Goal: Information Seeking & Learning: Learn about a topic

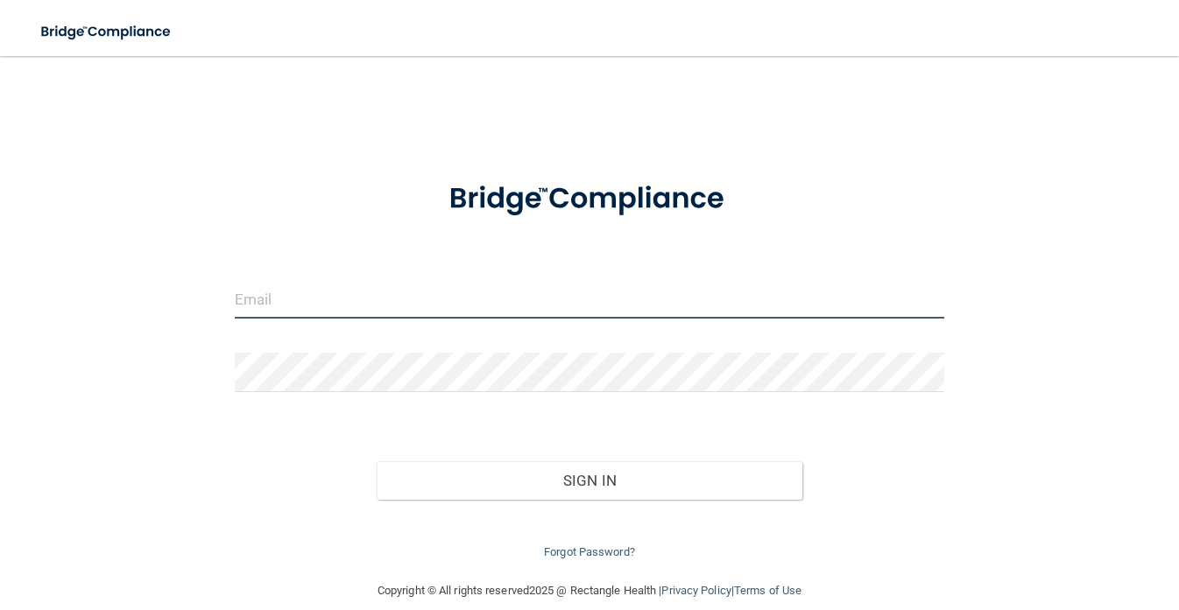
click at [492, 287] on input "email" at bounding box center [589, 298] width 709 height 39
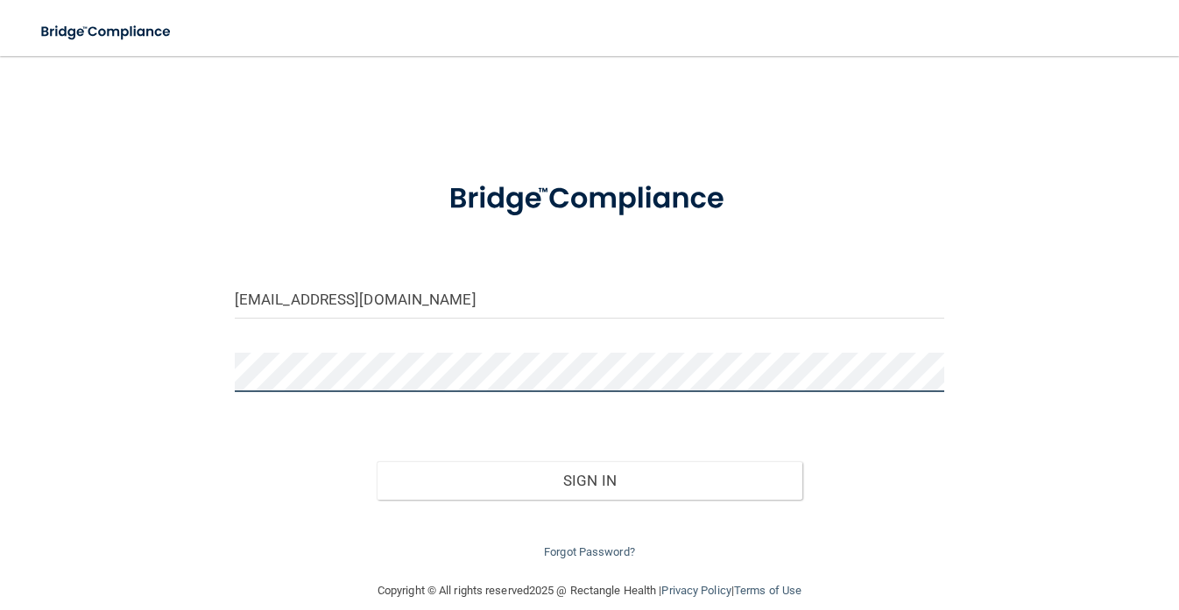
click at [377, 462] on button "Sign In" at bounding box center [590, 481] width 426 height 39
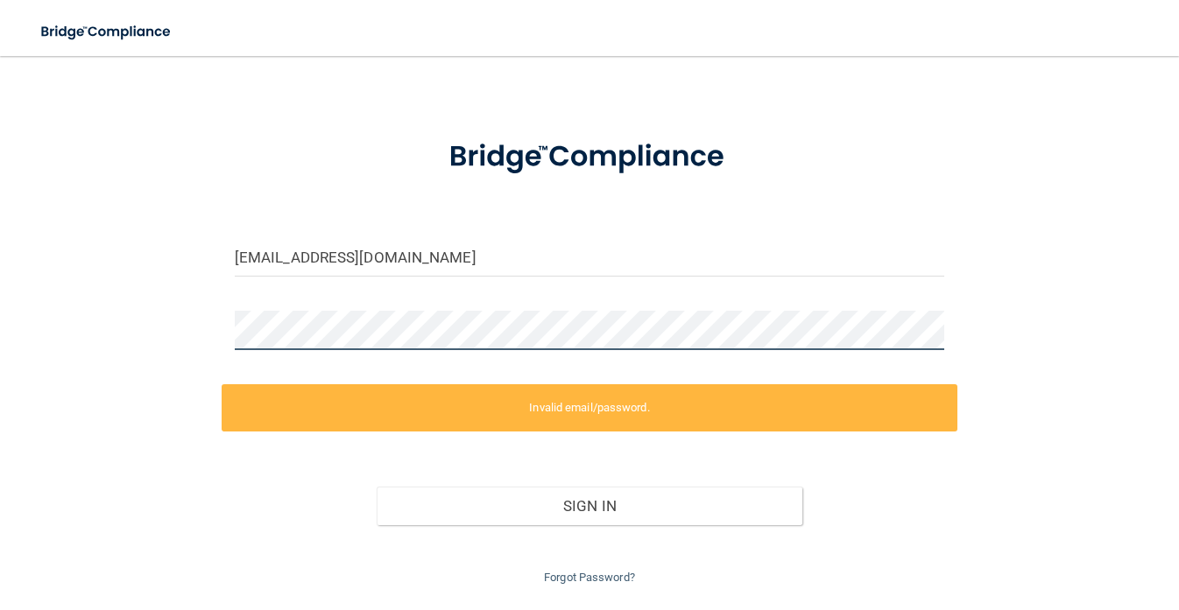
scroll to position [22, 0]
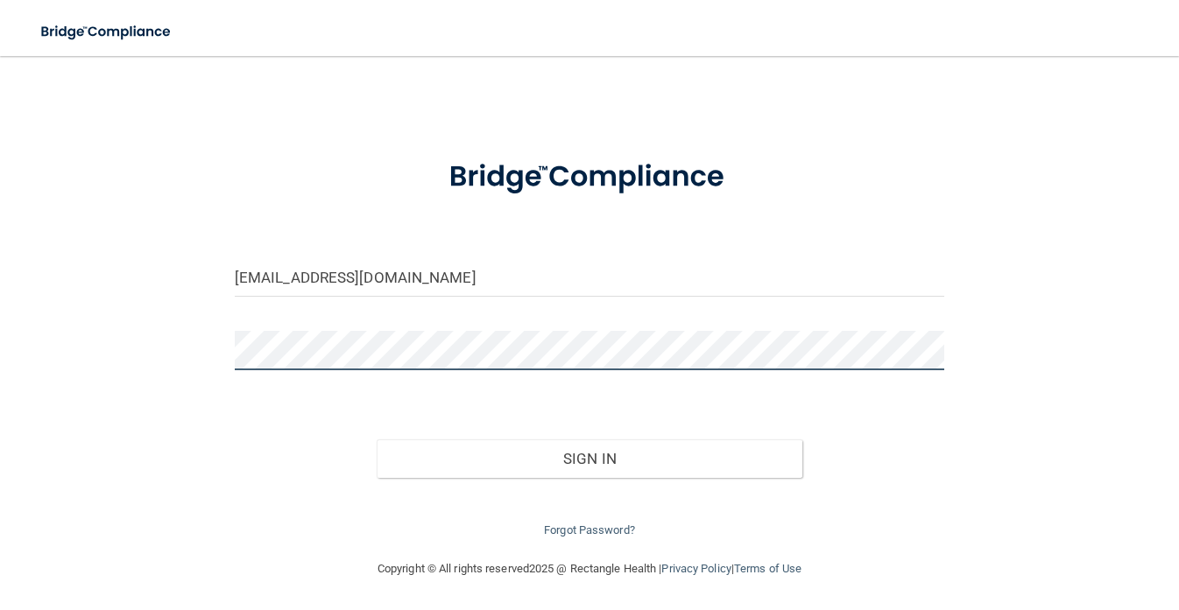
click at [377, 440] on button "Sign In" at bounding box center [590, 459] width 426 height 39
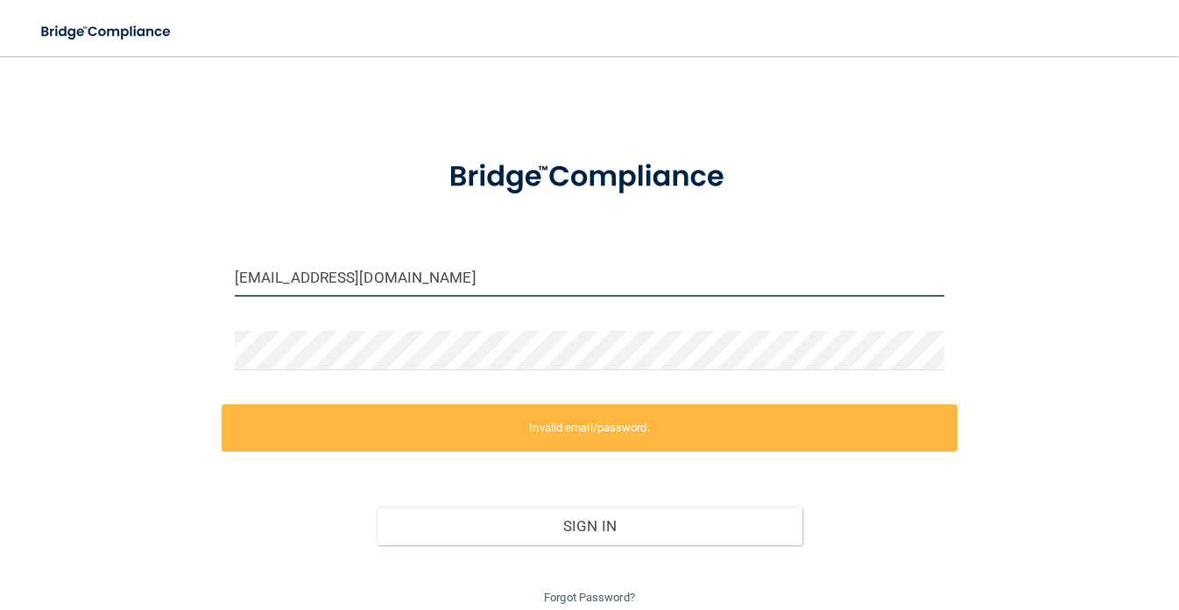
click at [388, 278] on input "[EMAIL_ADDRESS][DOMAIN_NAME]" at bounding box center [589, 277] width 709 height 39
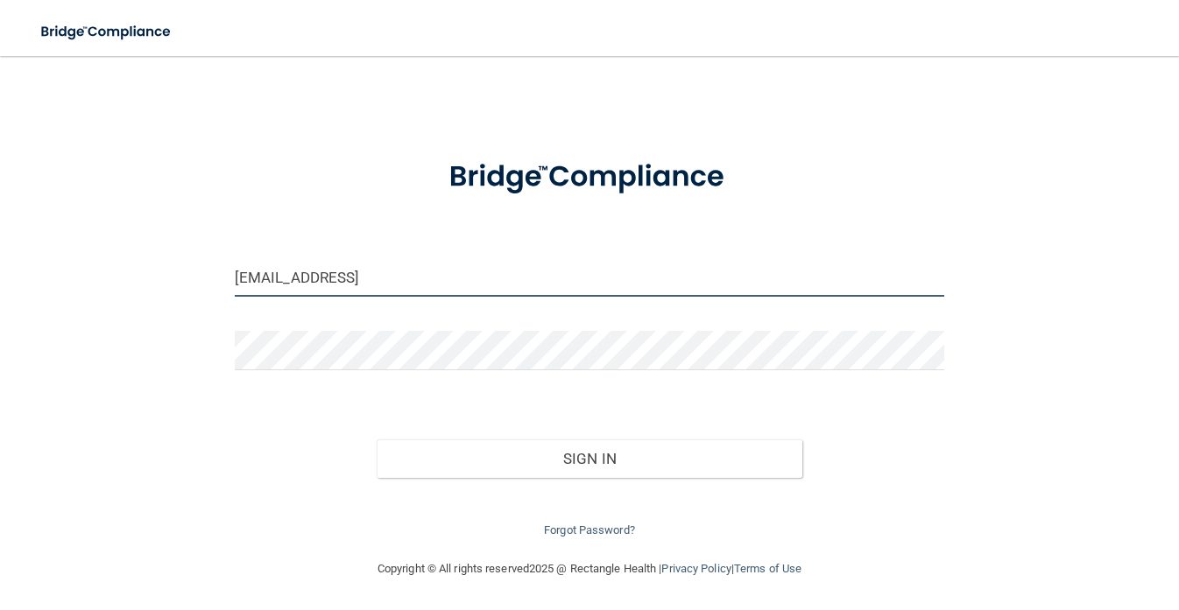
type input "[EMAIL_ADDRESS][DOMAIN_NAME]"
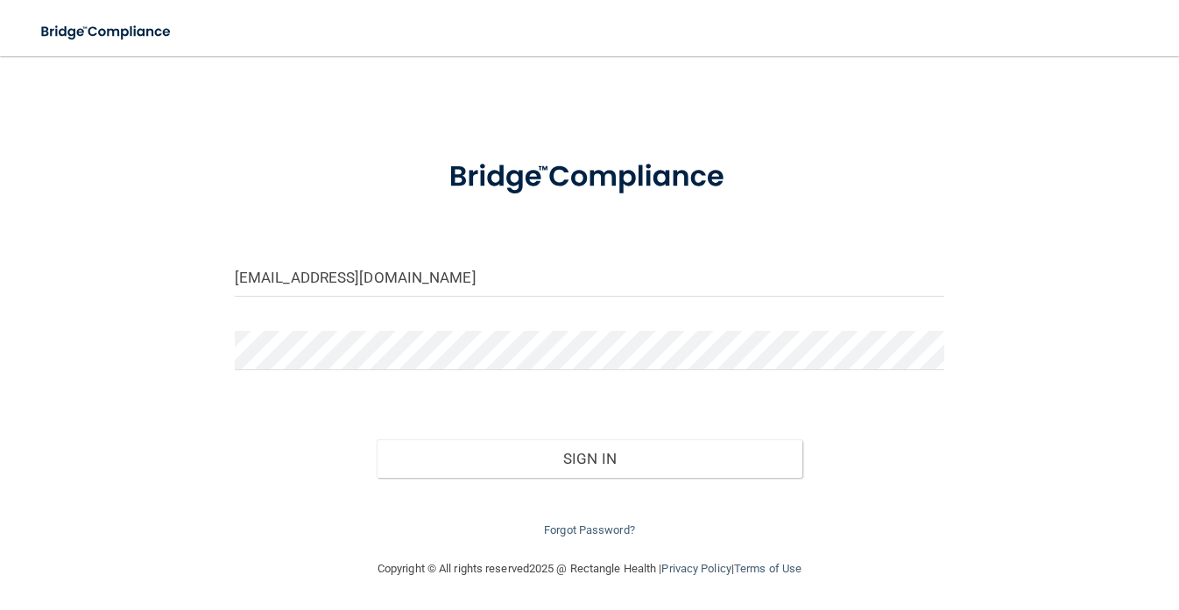
click at [401, 413] on div "Sign In" at bounding box center [590, 442] width 736 height 74
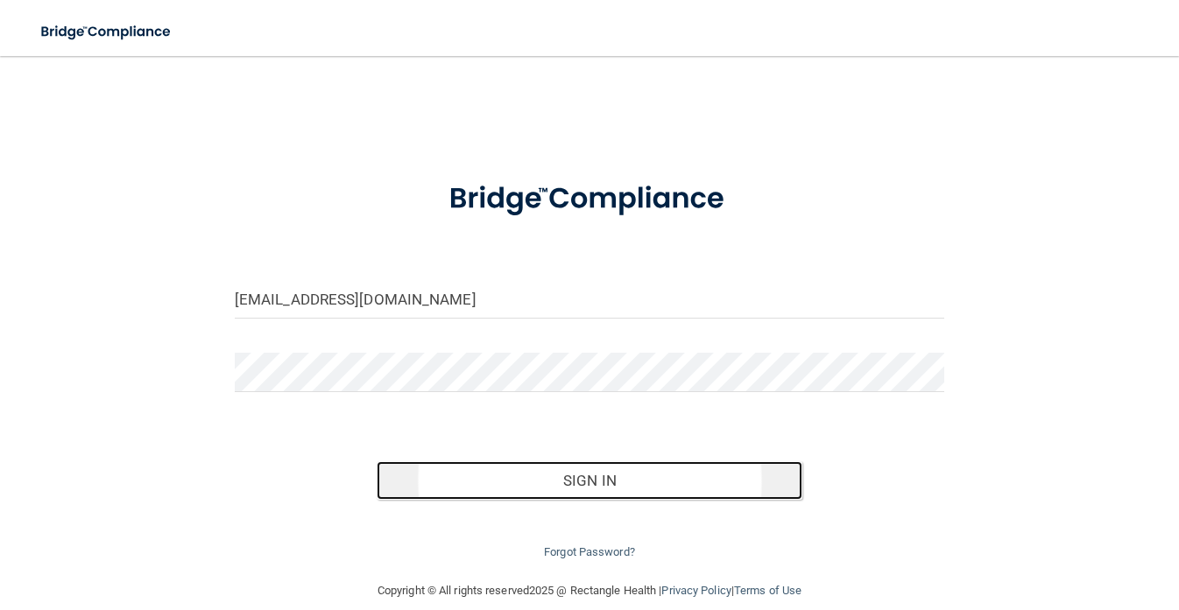
click at [552, 488] on button "Sign In" at bounding box center [590, 481] width 426 height 39
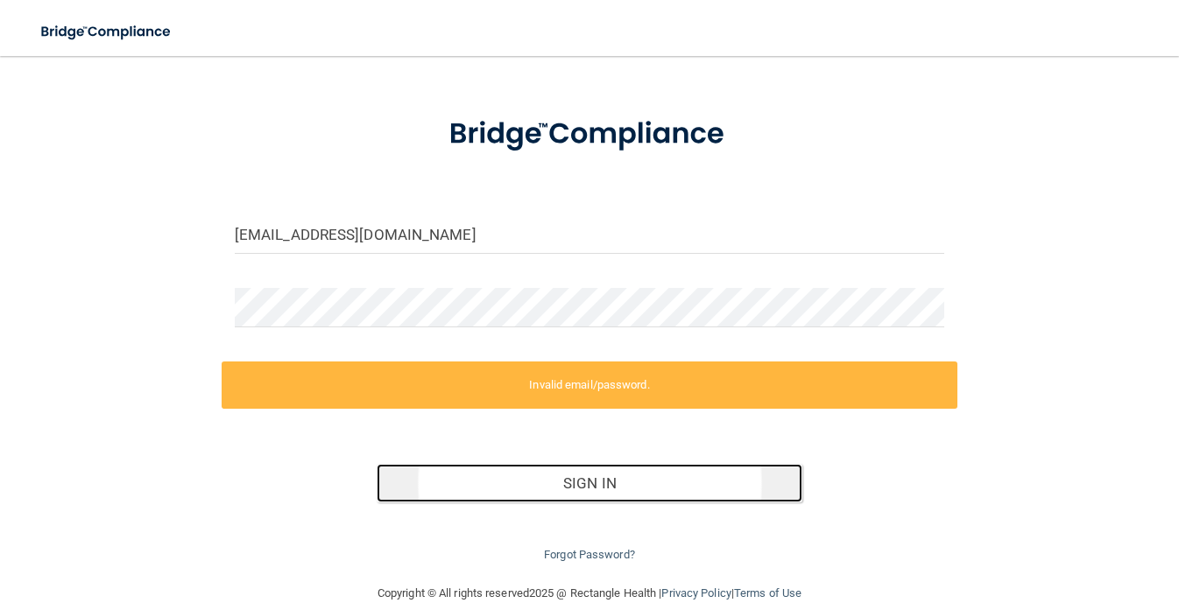
scroll to position [89, 0]
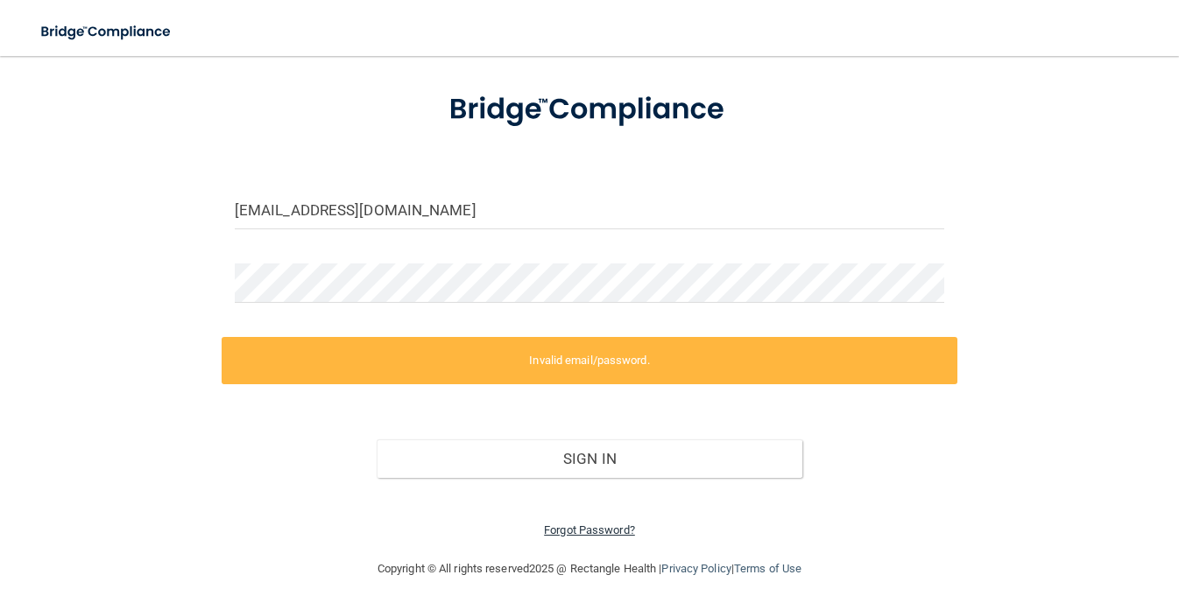
click at [586, 525] on link "Forgot Password?" at bounding box center [589, 530] width 91 height 13
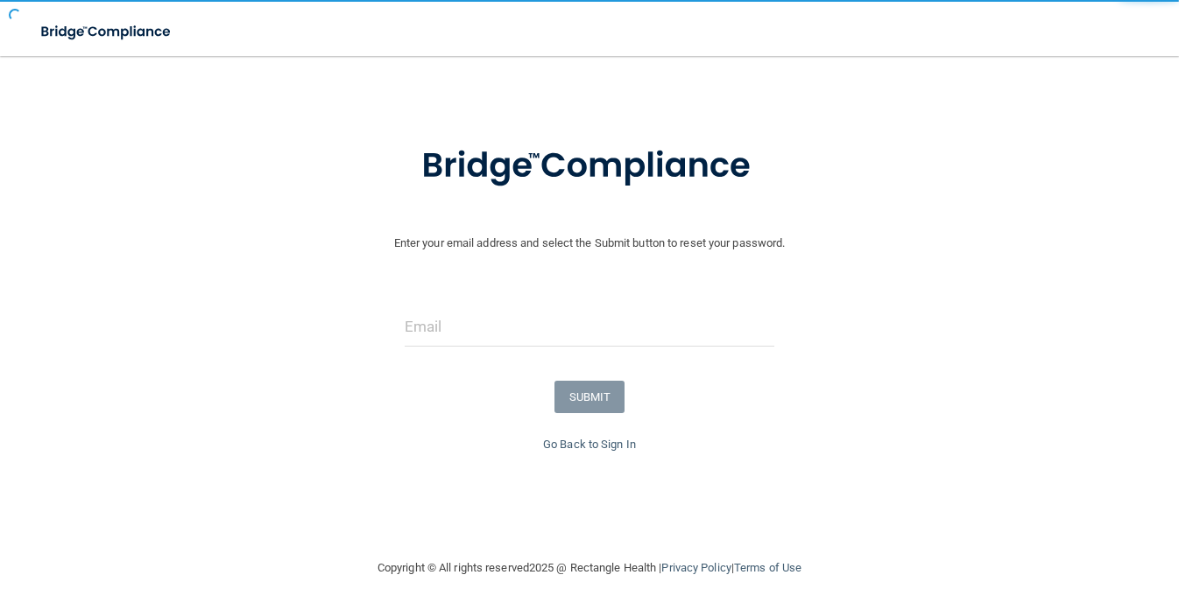
scroll to position [40, 0]
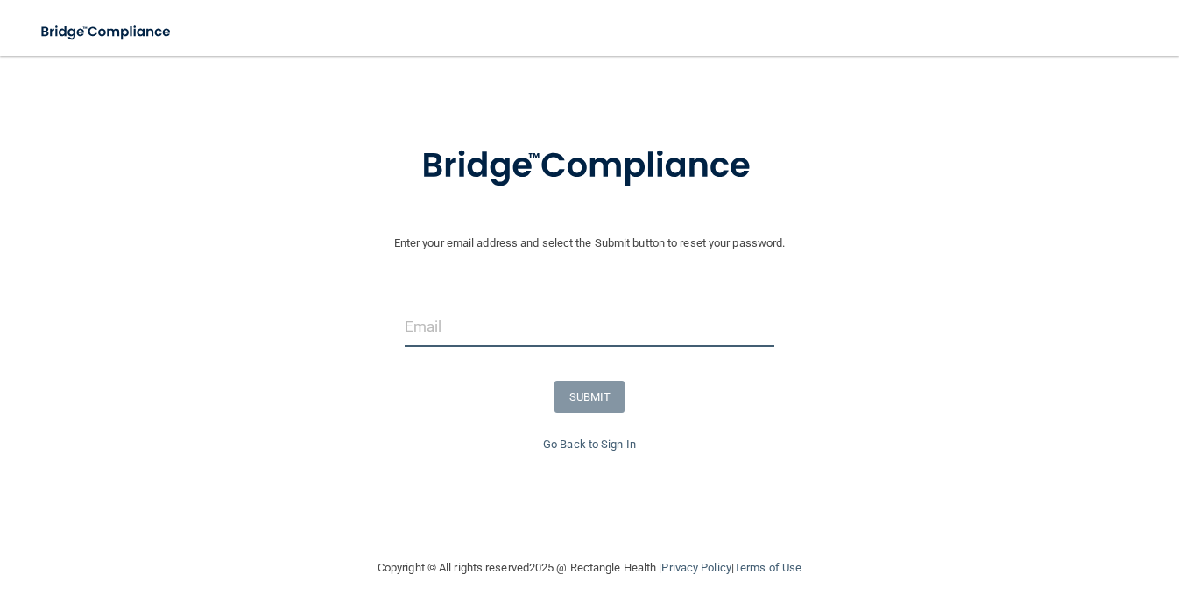
click at [508, 325] on input "email" at bounding box center [590, 326] width 370 height 39
type input "bgallagher@sgnc.org"
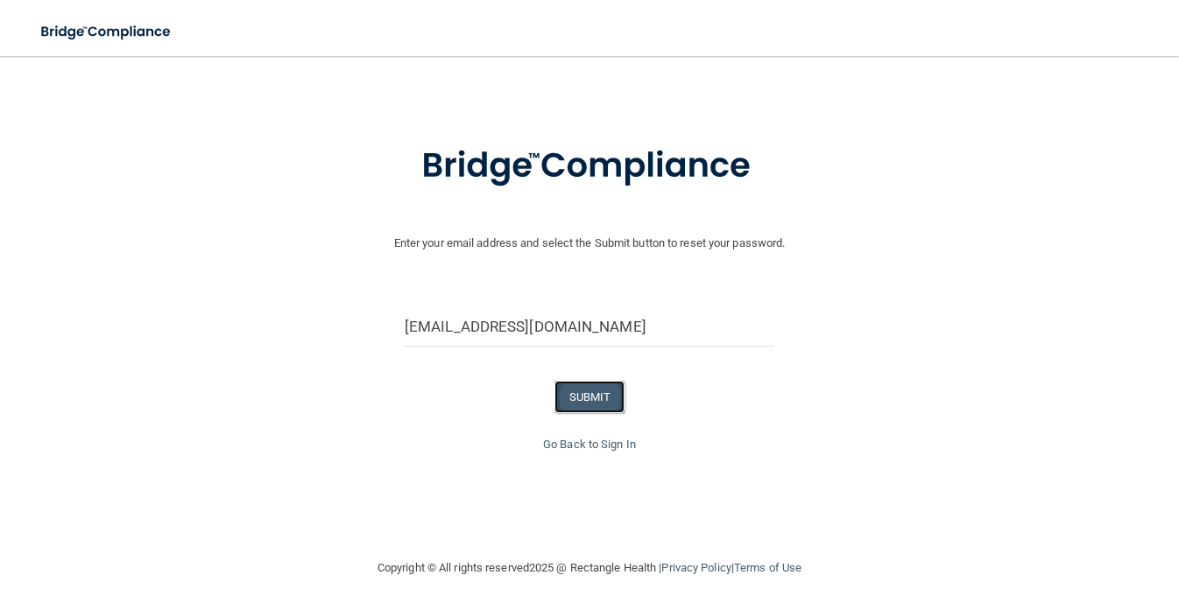
click at [582, 392] on button "SUBMIT" at bounding box center [589, 397] width 71 height 32
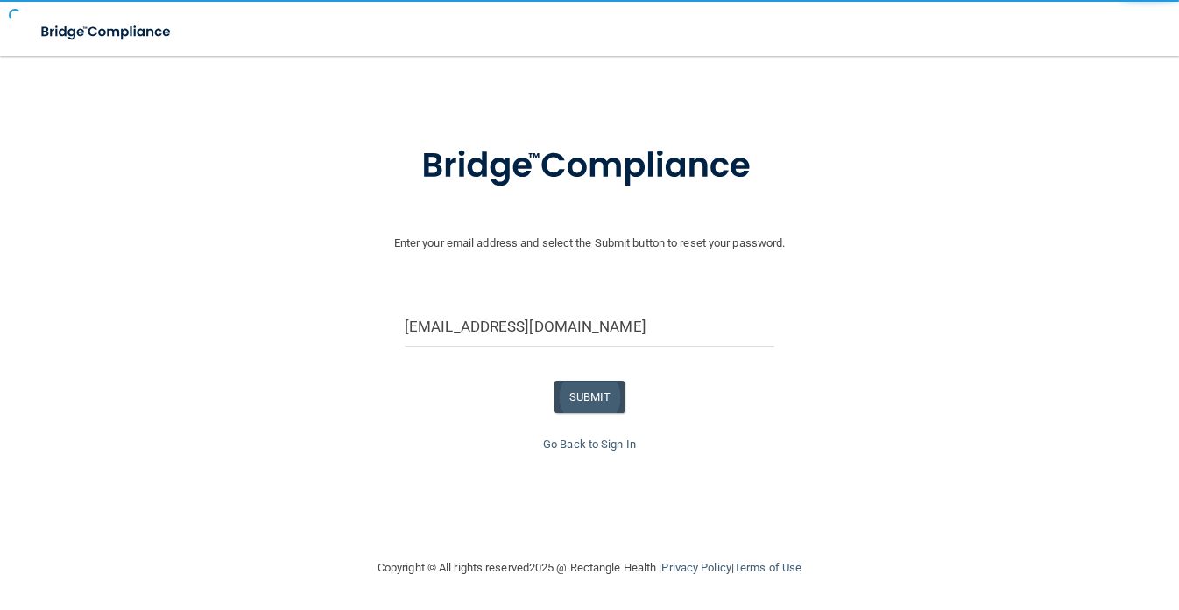
scroll to position [0, 0]
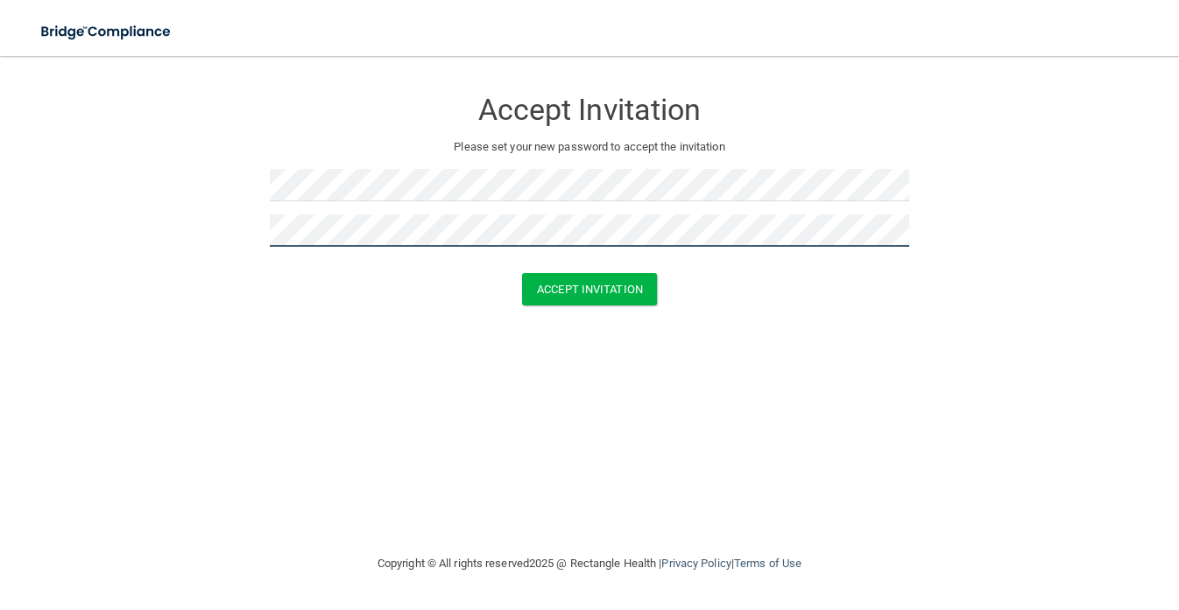
click at [522, 273] on button "Accept Invitation" at bounding box center [589, 289] width 135 height 32
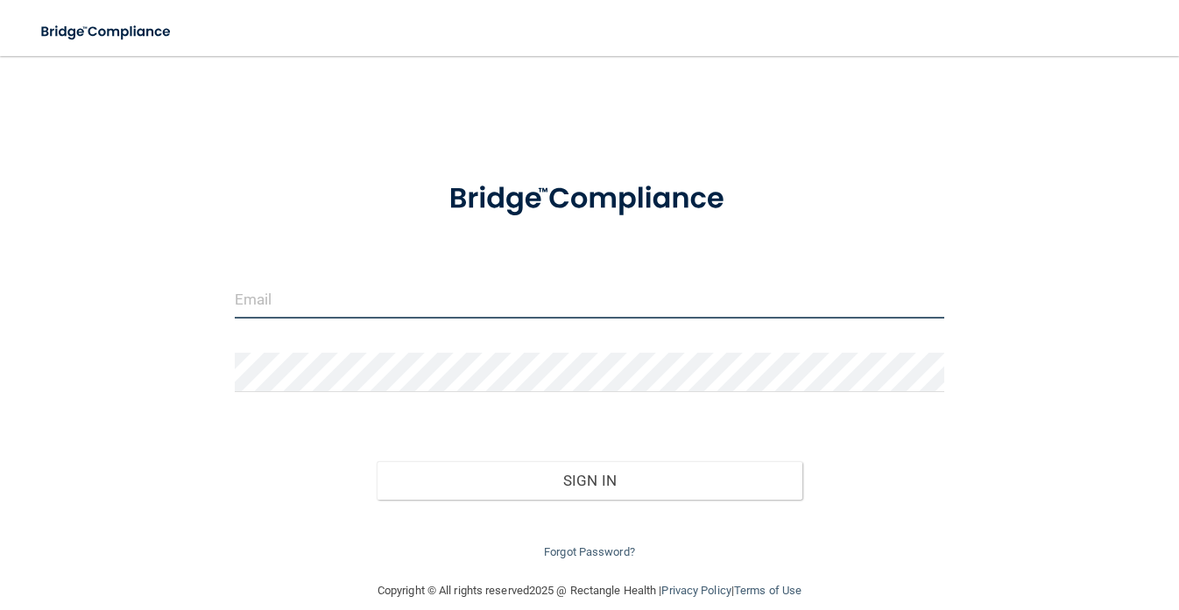
click at [526, 305] on input "email" at bounding box center [589, 298] width 709 height 39
type input "[EMAIL_ADDRESS][DOMAIN_NAME]"
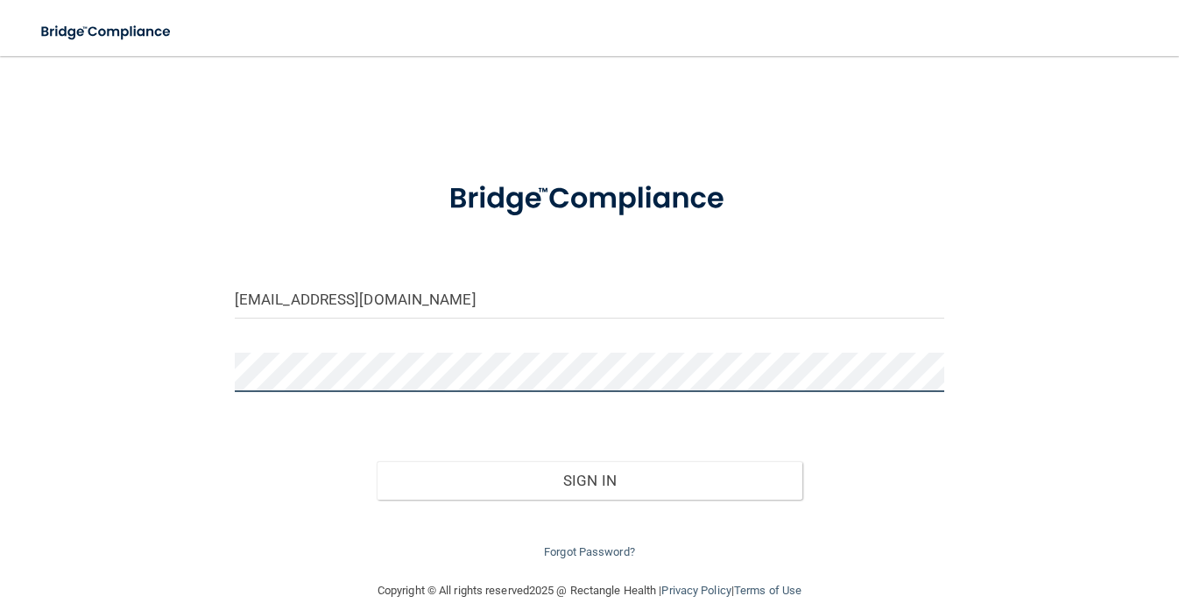
click at [377, 462] on button "Sign In" at bounding box center [590, 481] width 426 height 39
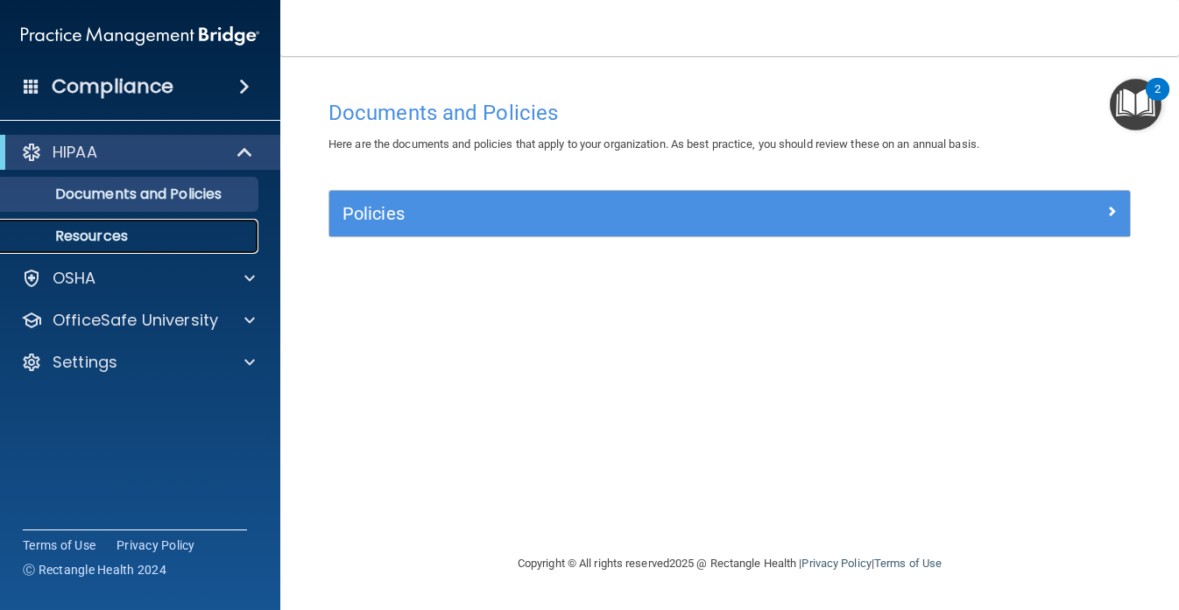
click at [129, 232] on p "Resources" at bounding box center [130, 237] width 239 height 18
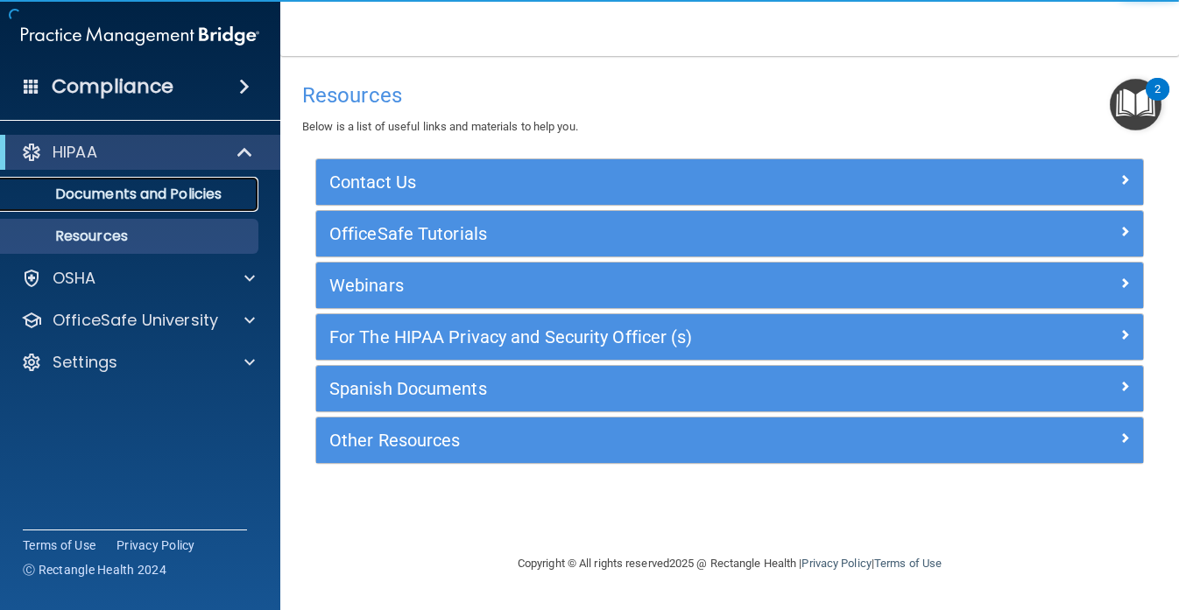
click at [154, 201] on p "Documents and Policies" at bounding box center [130, 195] width 239 height 18
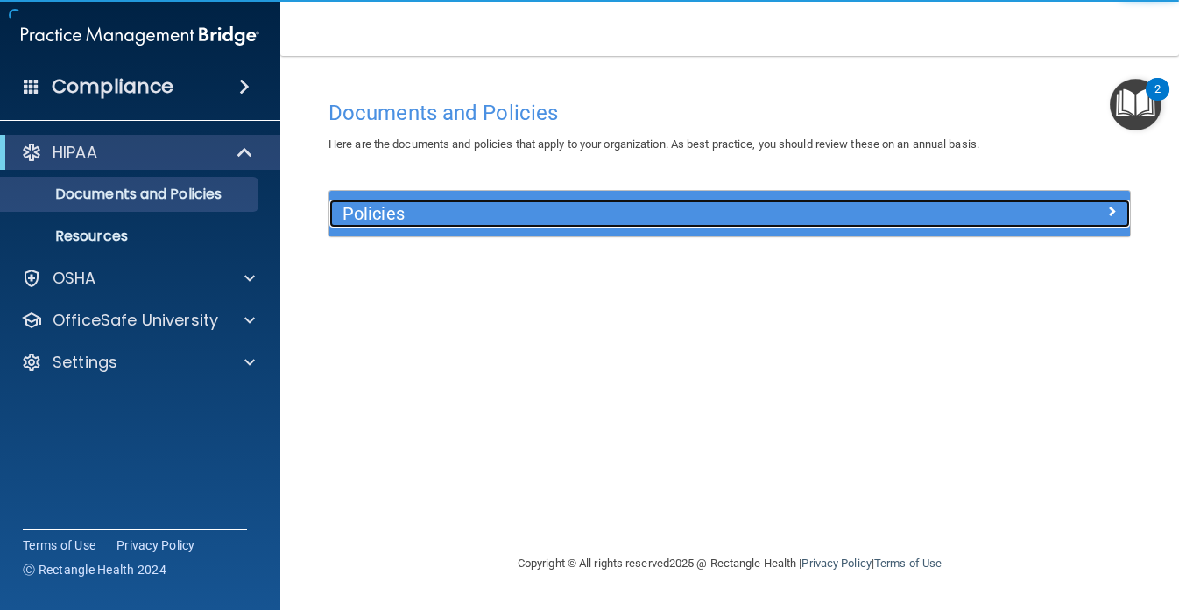
click at [395, 212] on h5 "Policies" at bounding box center [629, 213] width 575 height 19
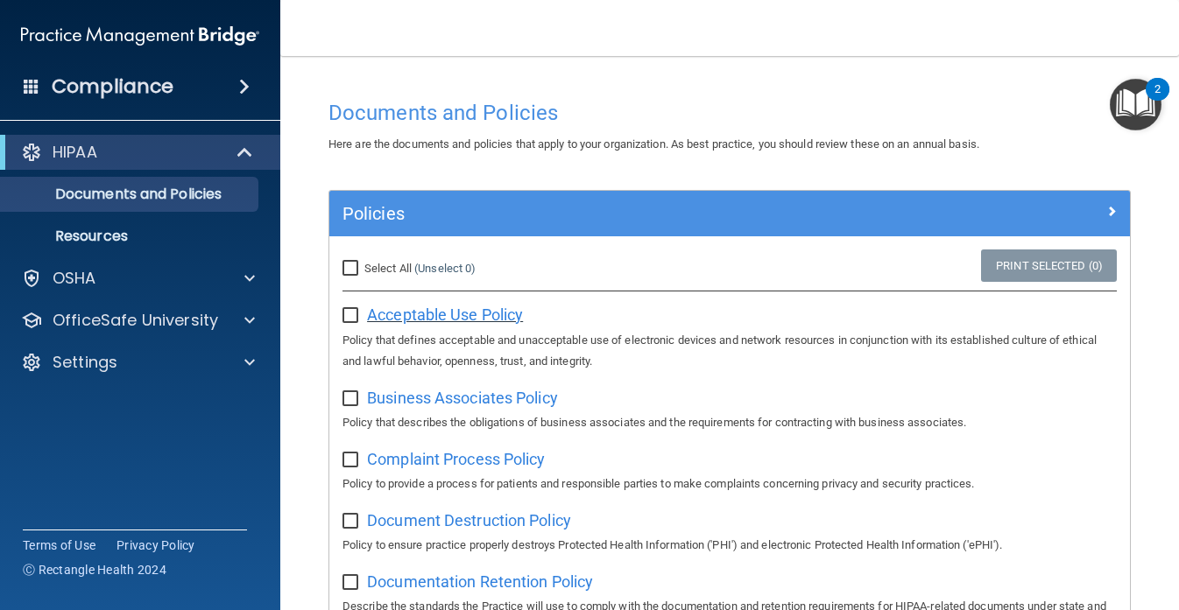
click at [448, 311] on span "Acceptable Use Policy" at bounding box center [445, 315] width 156 height 18
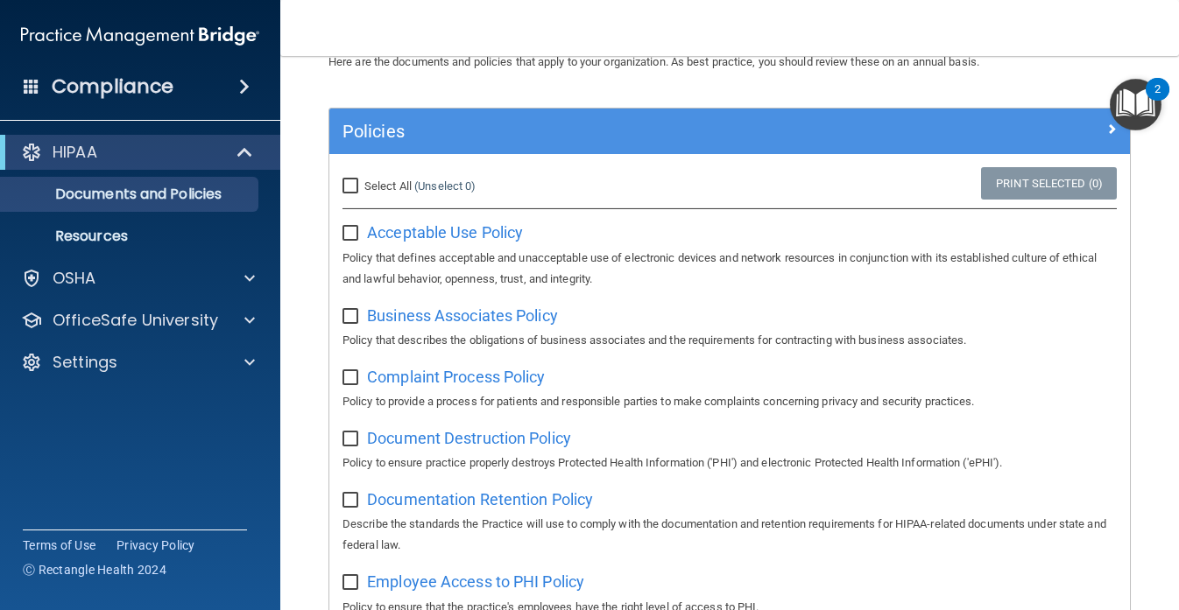
scroll to position [97, 0]
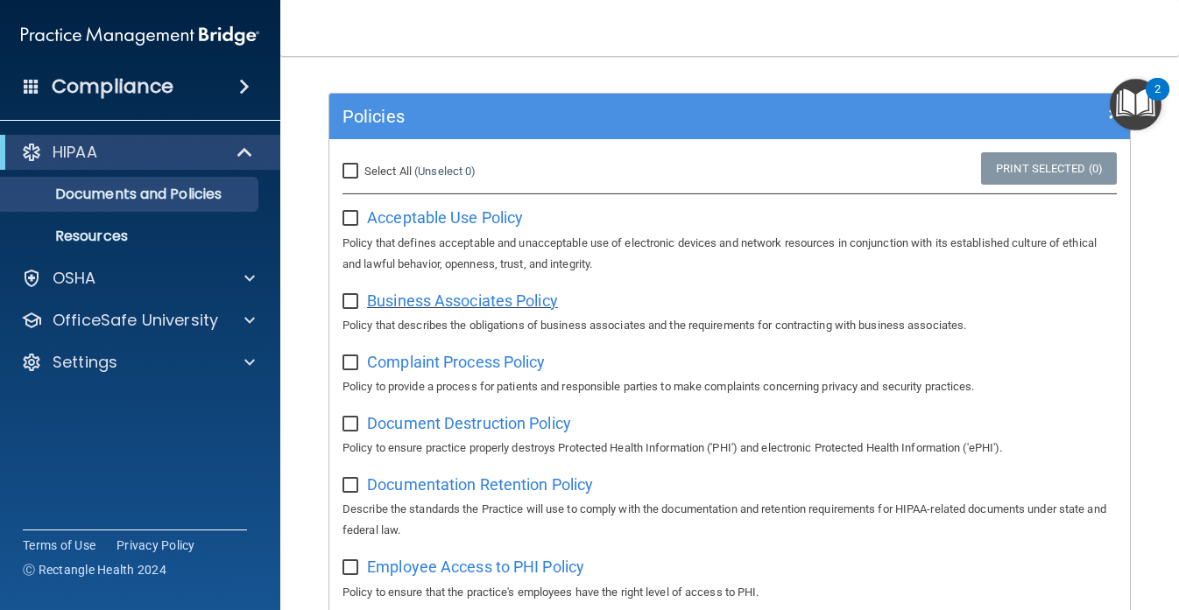
click at [511, 300] on span "Business Associates Policy" at bounding box center [462, 301] width 191 height 18
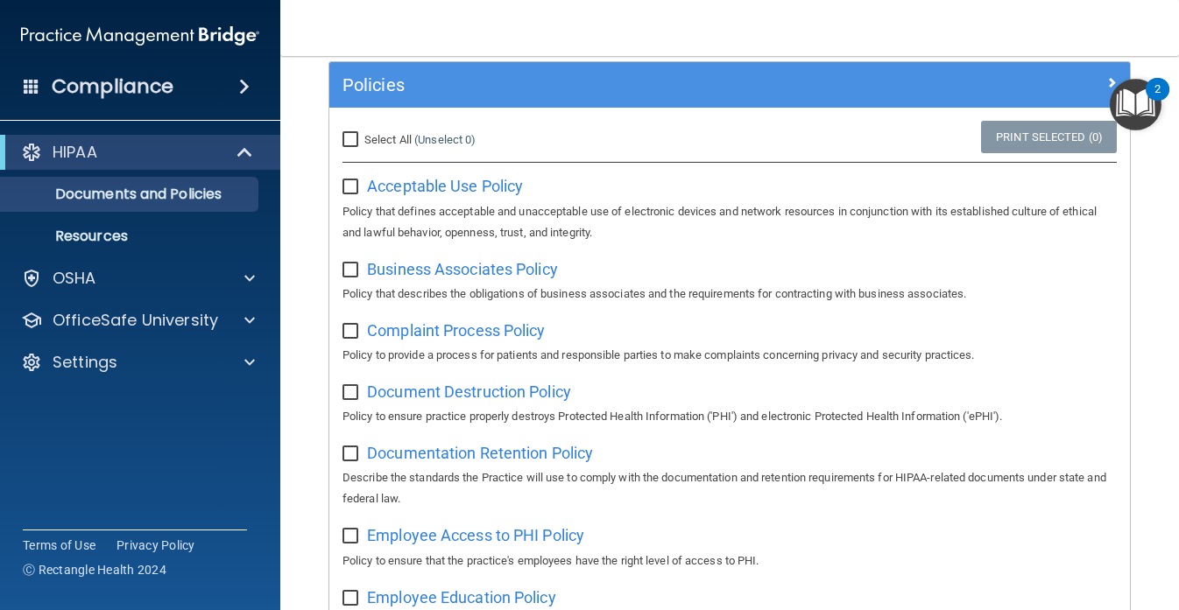
click at [1132, 93] on img "Open Resource Center, 2 new notifications" at bounding box center [1136, 105] width 52 height 52
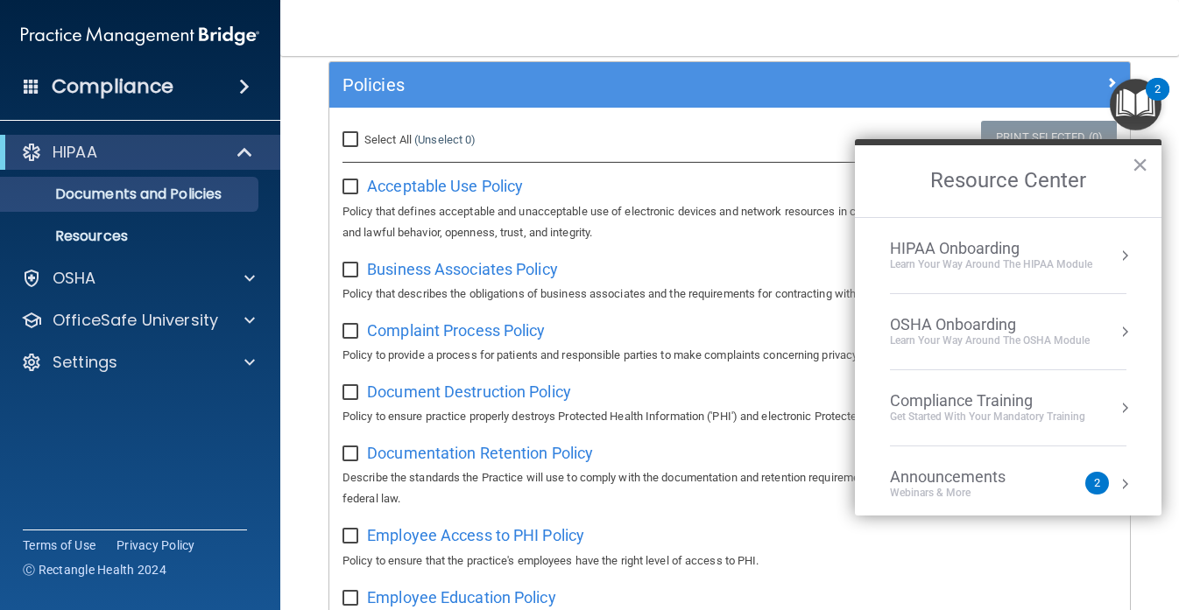
click at [796, 226] on p "Policy that defines acceptable and unacceptable use of electronic devices and n…" at bounding box center [729, 222] width 774 height 42
click at [1136, 166] on button "×" at bounding box center [1140, 165] width 17 height 28
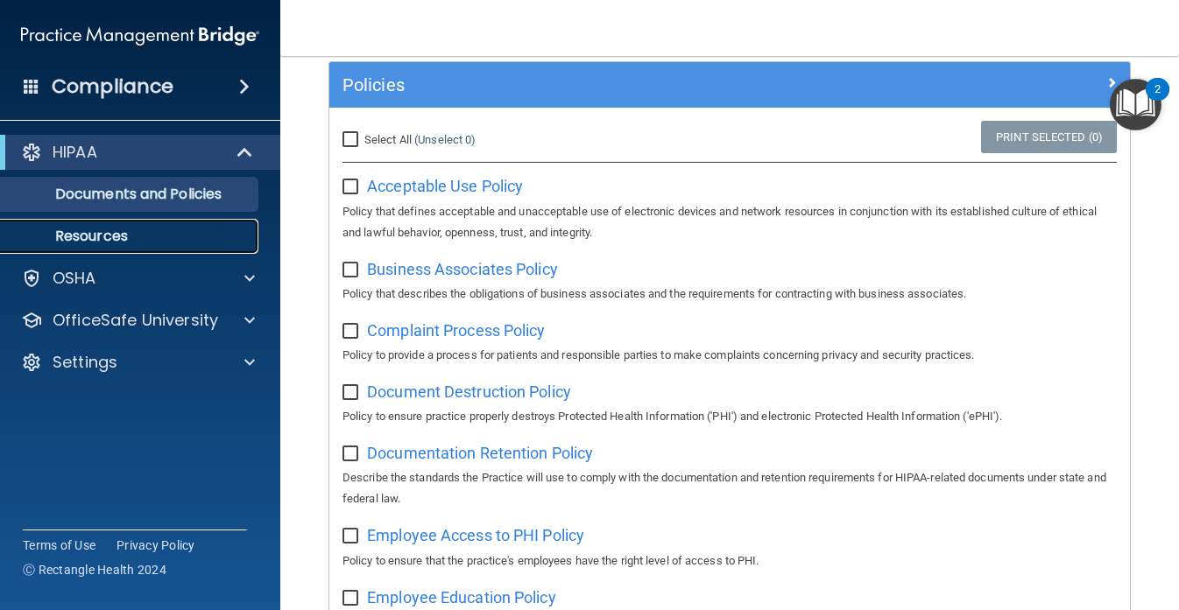
click at [126, 241] on p "Resources" at bounding box center [130, 237] width 239 height 18
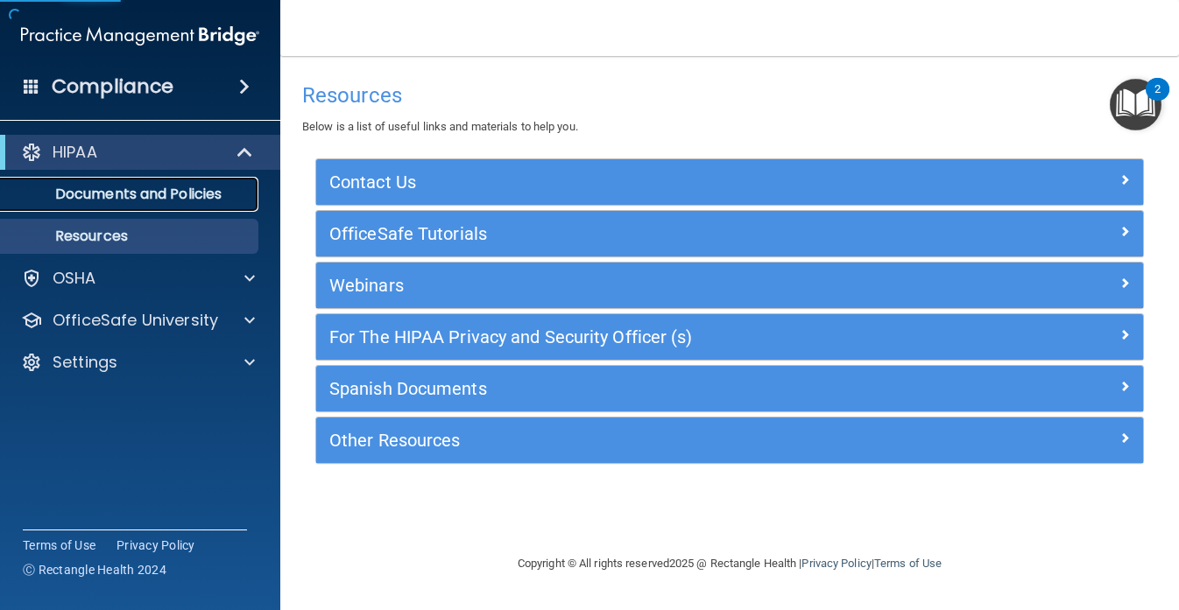
click at [174, 198] on p "Documents and Policies" at bounding box center [130, 195] width 239 height 18
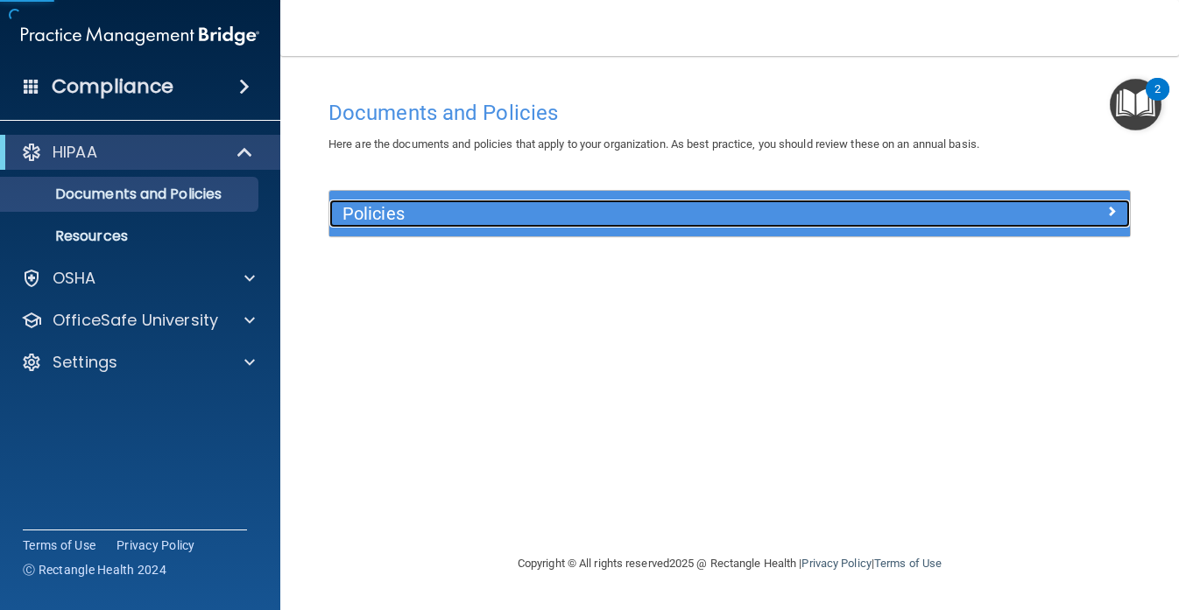
click at [420, 221] on h5 "Policies" at bounding box center [629, 213] width 575 height 19
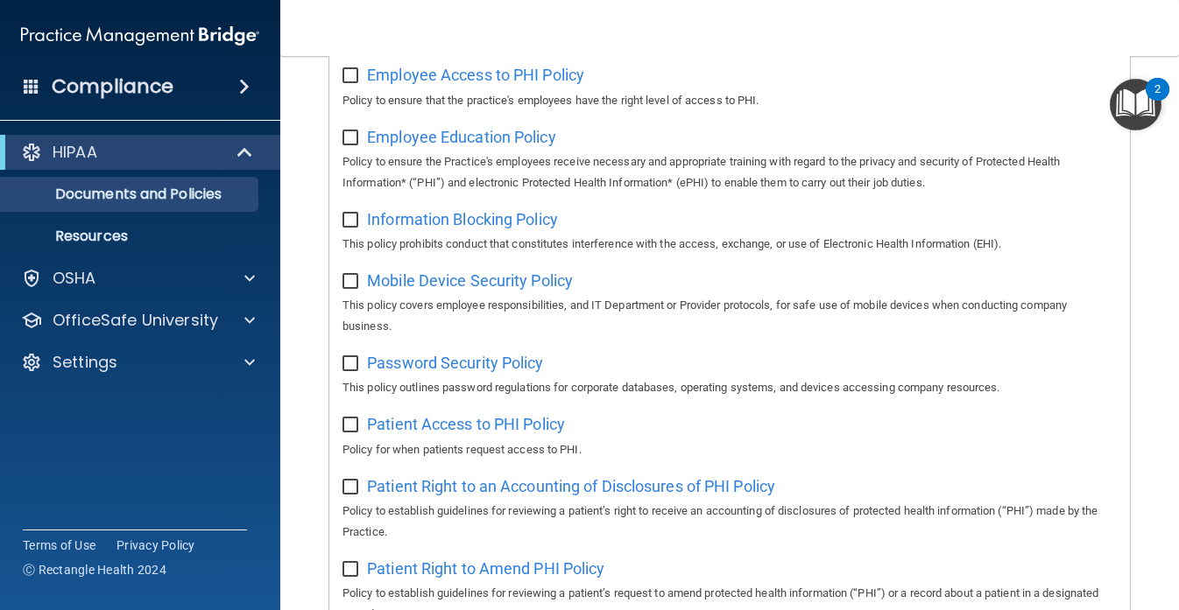
scroll to position [594, 0]
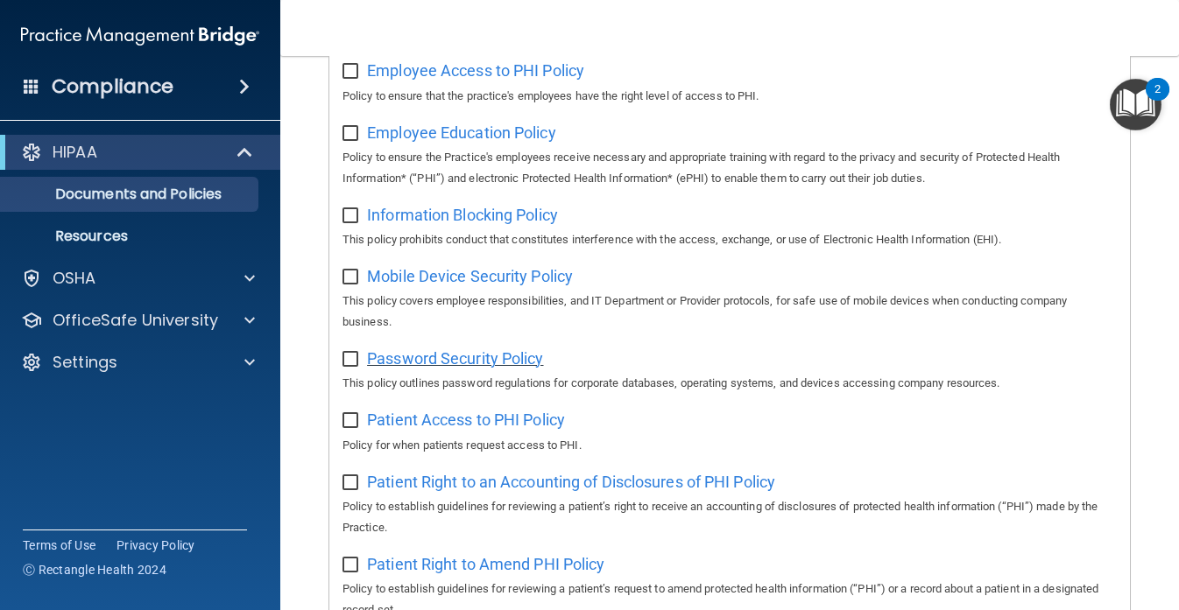
click at [517, 362] on span "Password Security Policy" at bounding box center [455, 358] width 176 height 18
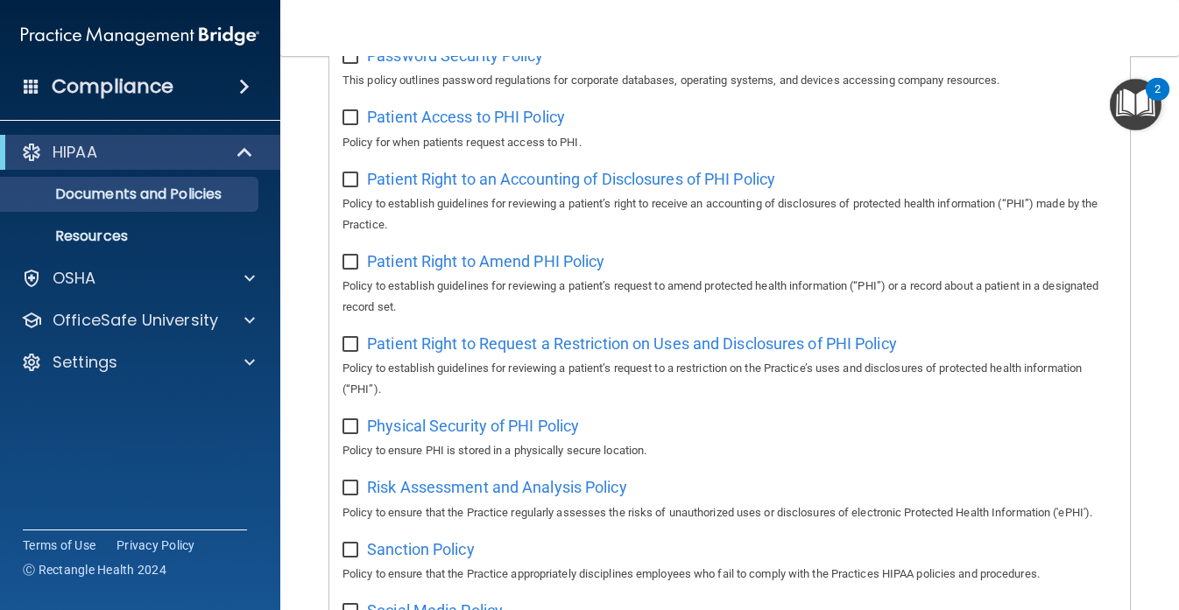
scroll to position [903, 0]
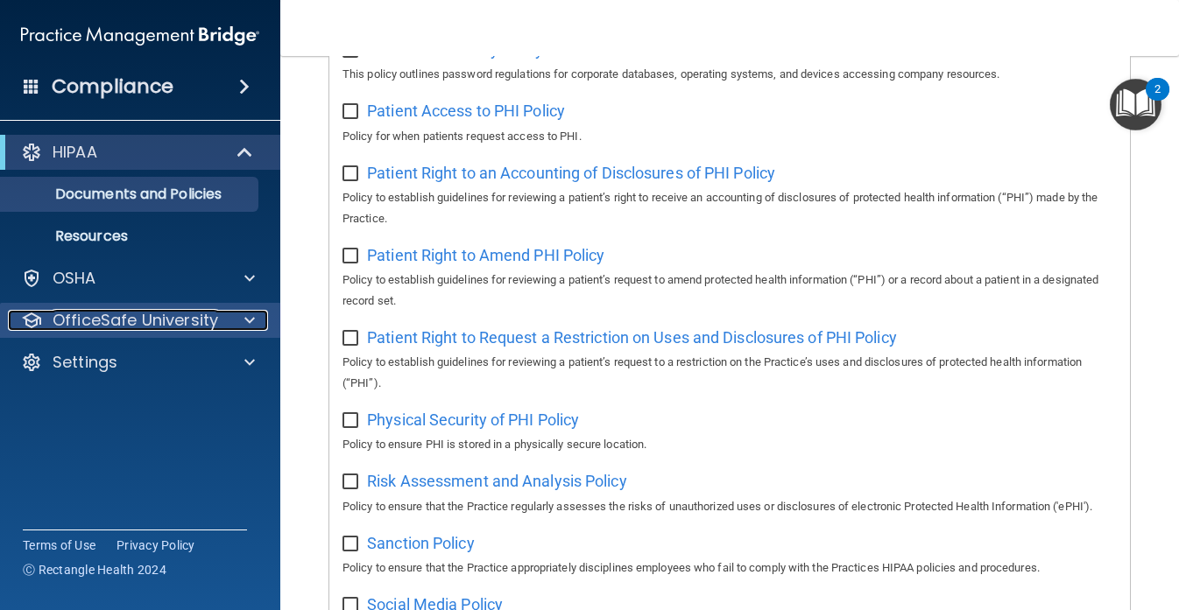
click at [196, 317] on p "OfficeSafe University" at bounding box center [136, 320] width 166 height 21
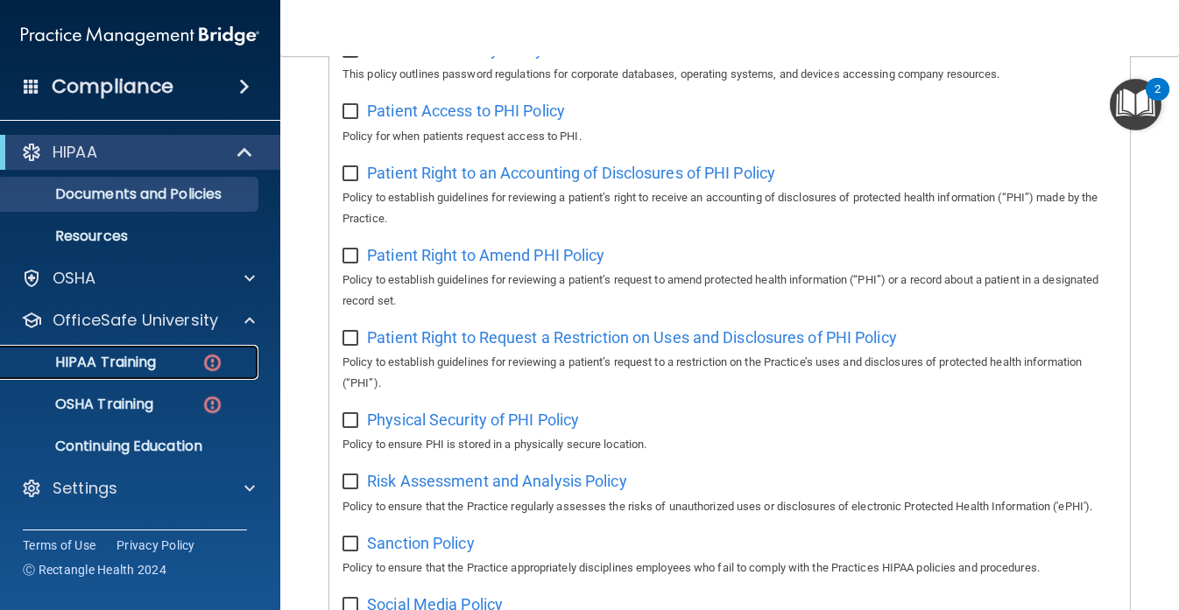
click at [138, 359] on p "HIPAA Training" at bounding box center [83, 363] width 145 height 18
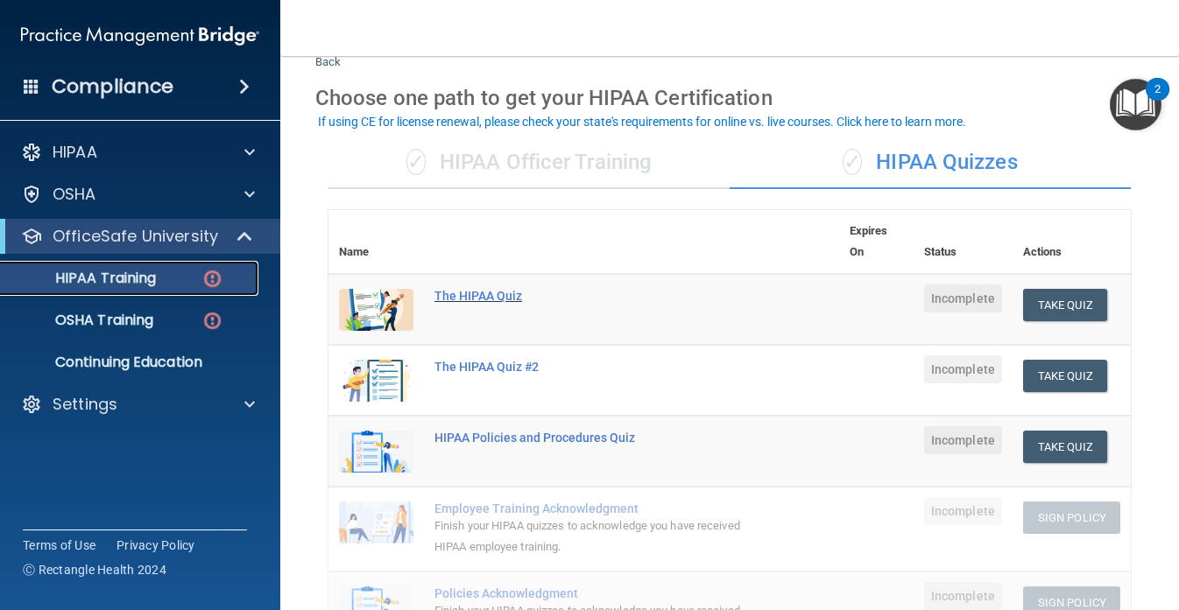
scroll to position [56, 0]
click at [560, 174] on div "✓ HIPAA Officer Training" at bounding box center [528, 162] width 401 height 53
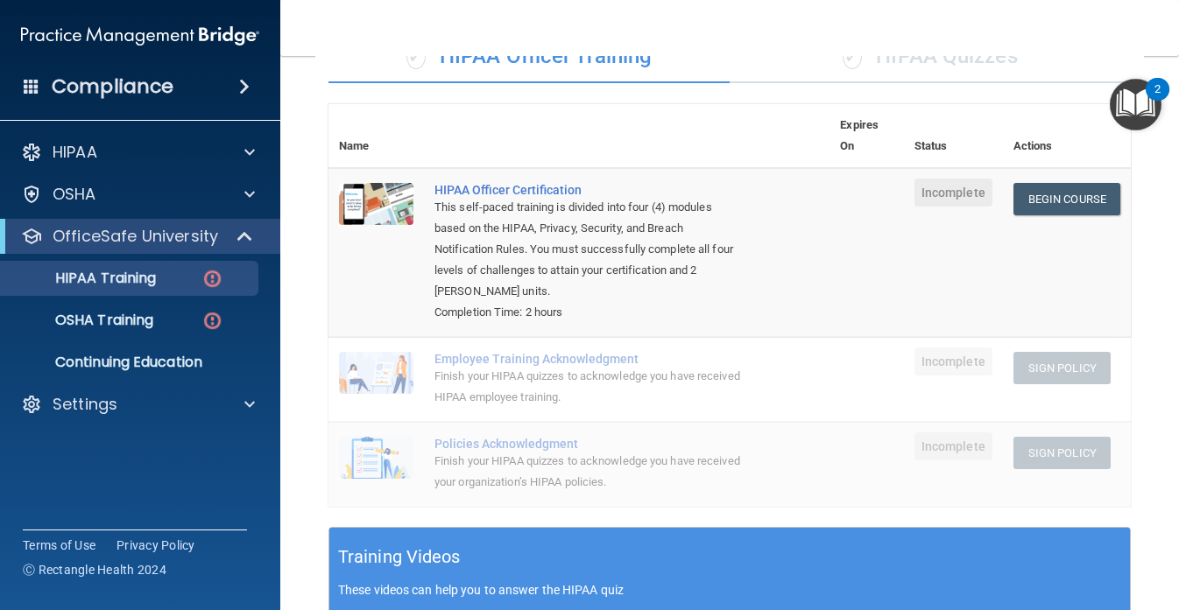
scroll to position [145, 0]
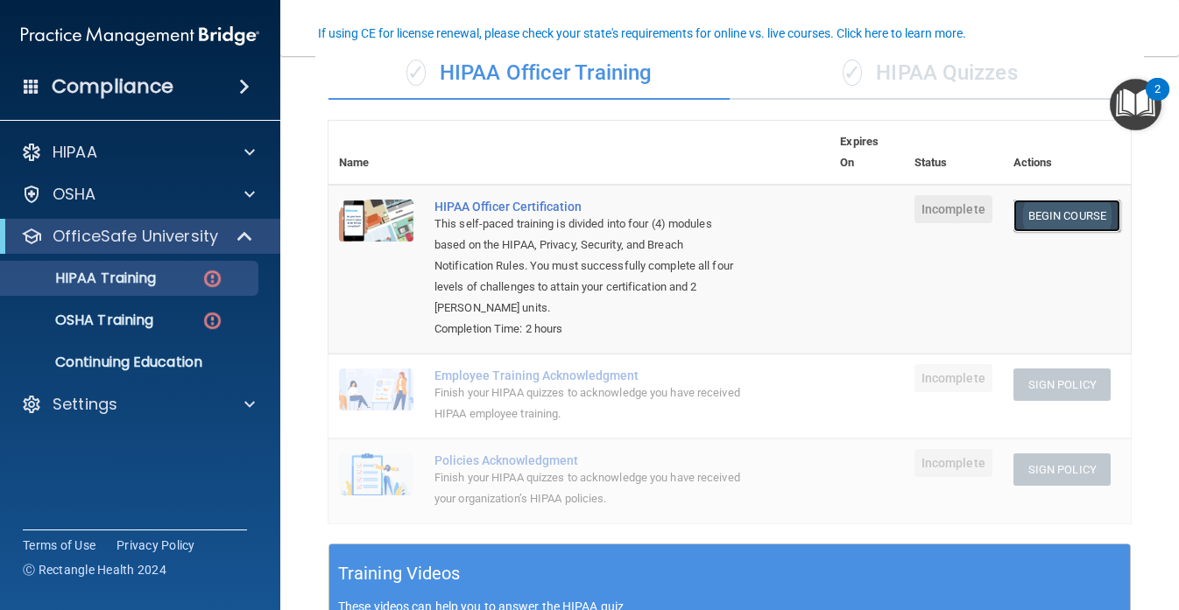
click at [1062, 216] on link "Begin Course" at bounding box center [1066, 216] width 107 height 32
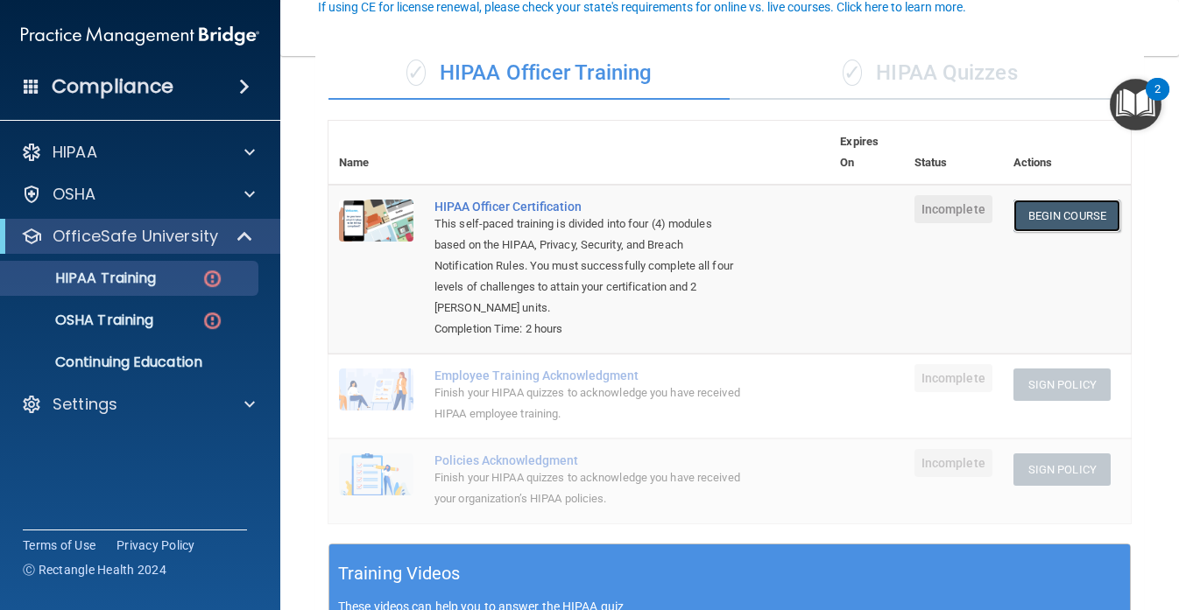
scroll to position [173, 0]
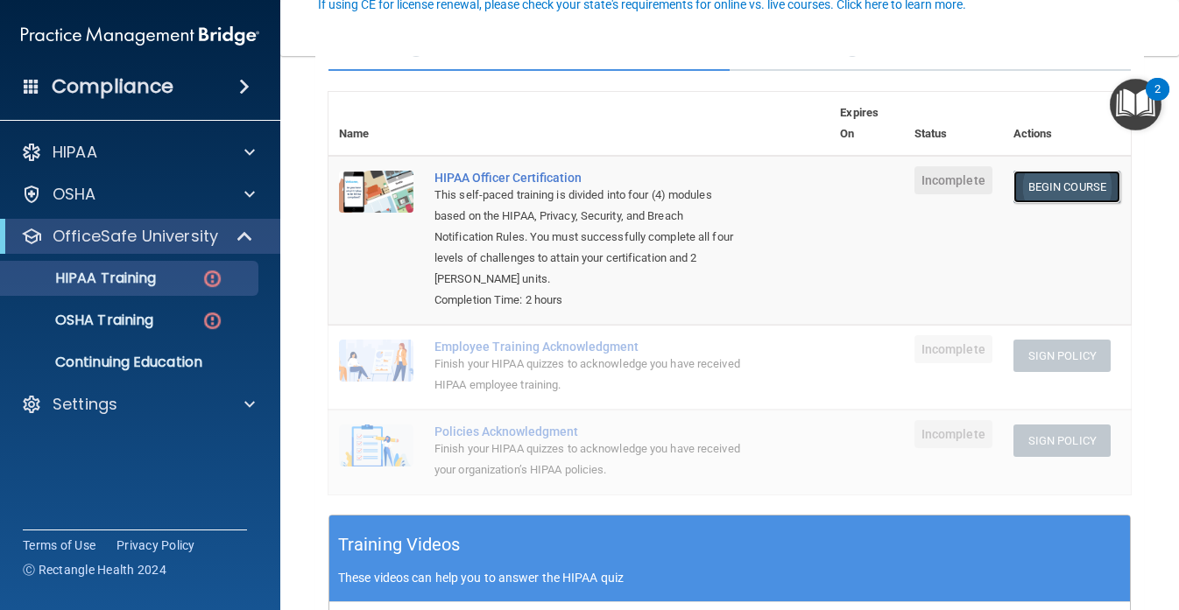
click at [1057, 195] on link "Begin Course" at bounding box center [1066, 187] width 107 height 32
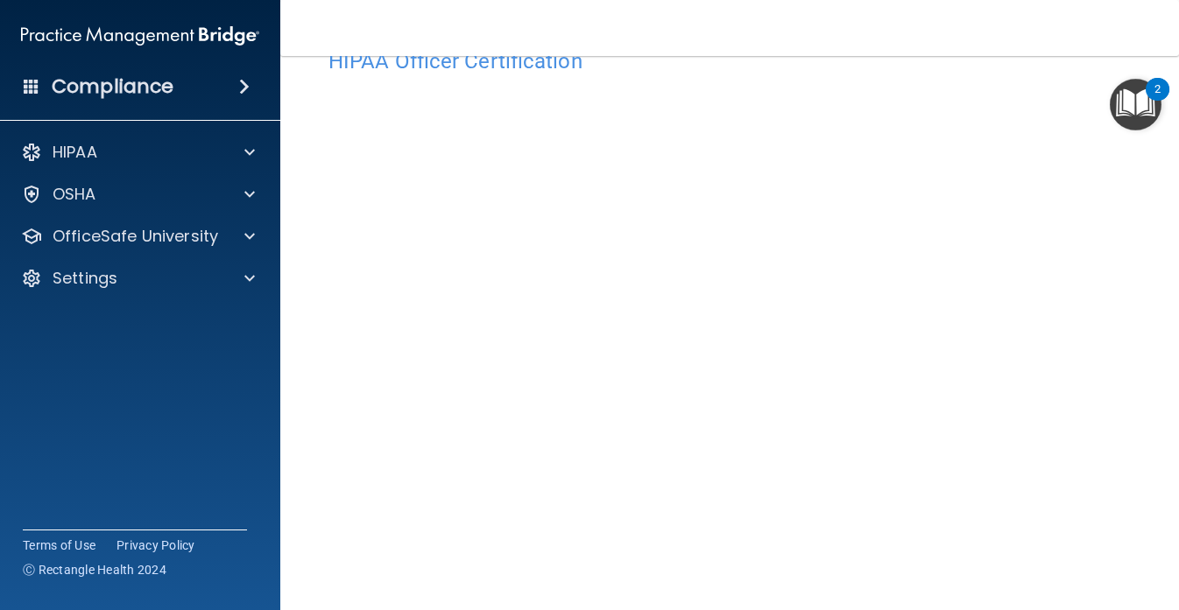
scroll to position [56, 0]
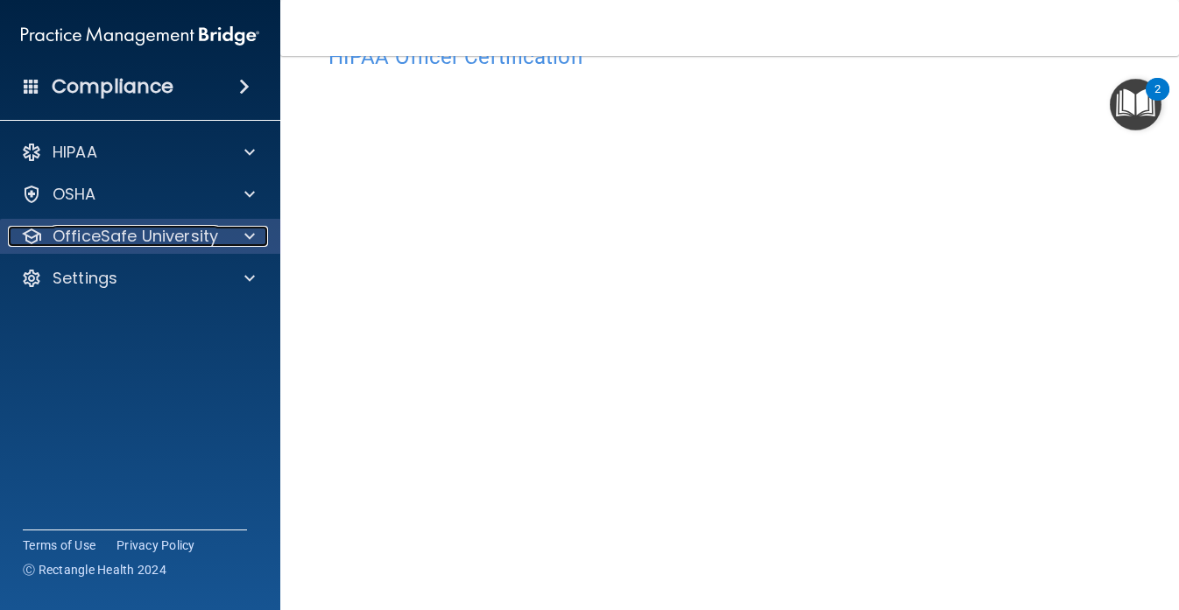
click at [244, 238] on span at bounding box center [249, 236] width 11 height 21
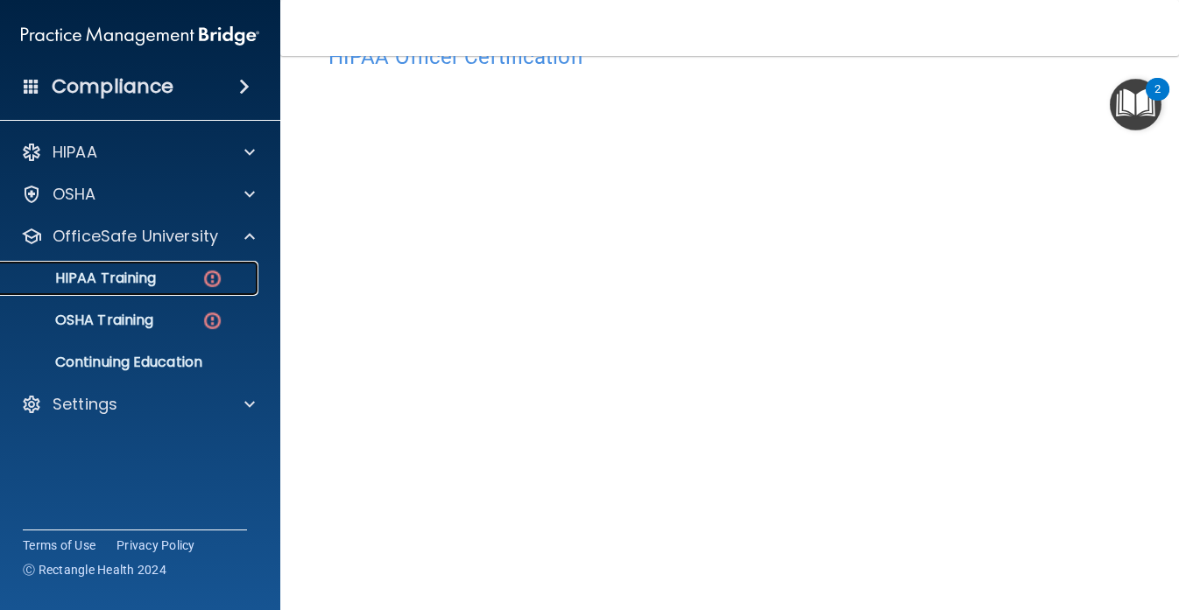
click at [178, 280] on div "HIPAA Training" at bounding box center [130, 279] width 239 height 18
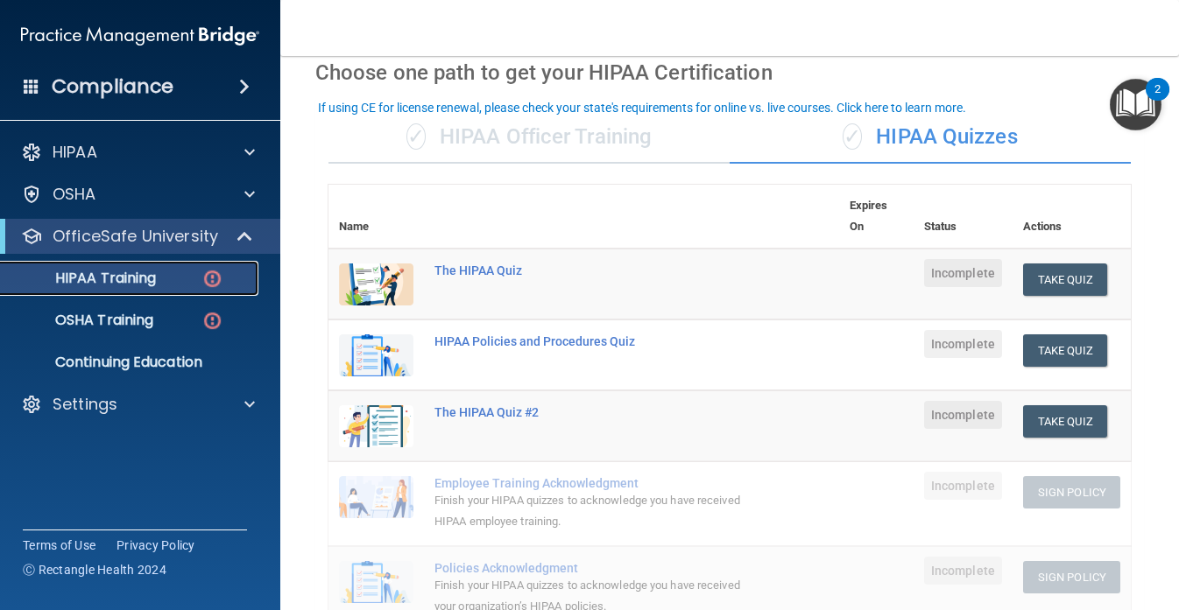
scroll to position [58, 0]
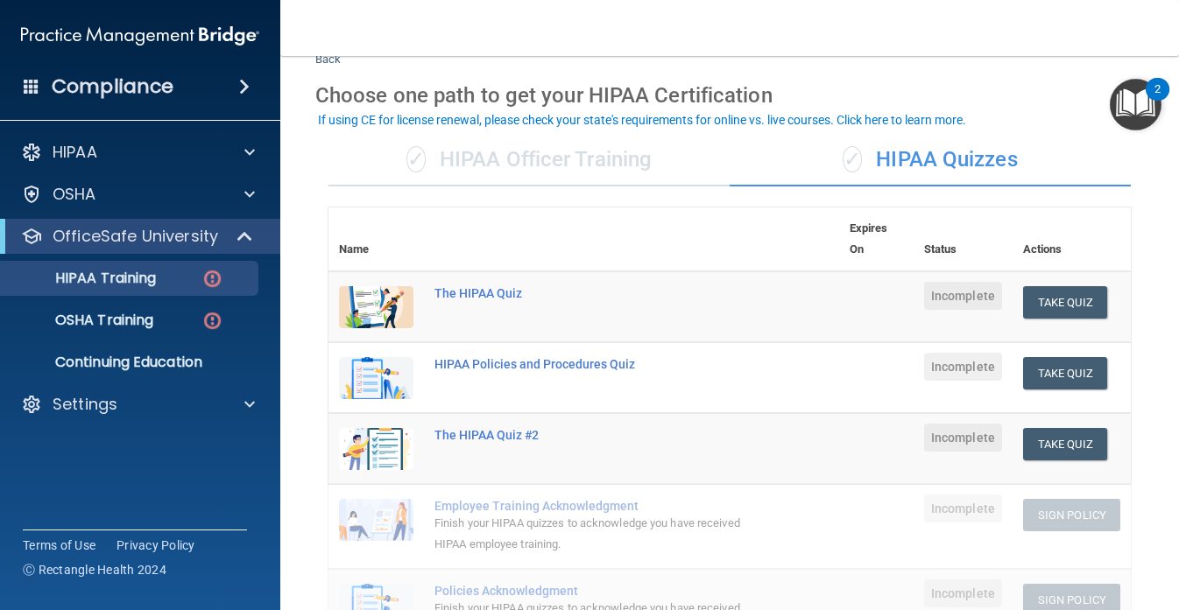
click at [636, 168] on div "✓ HIPAA Officer Training" at bounding box center [528, 160] width 401 height 53
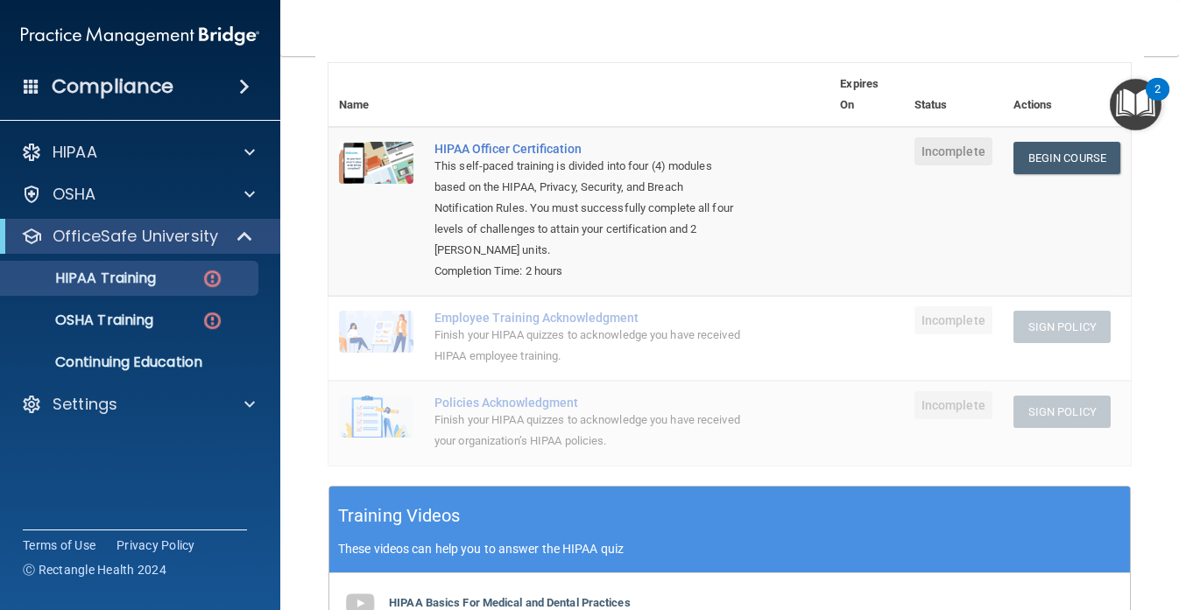
scroll to position [162, 0]
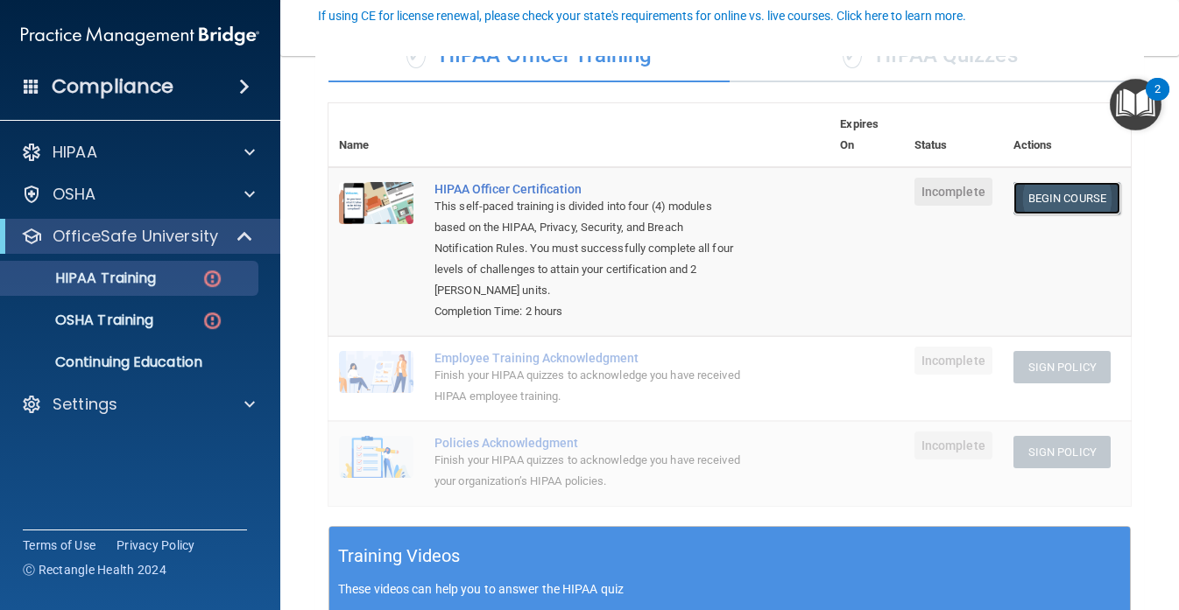
click at [1053, 198] on link "Begin Course" at bounding box center [1066, 198] width 107 height 32
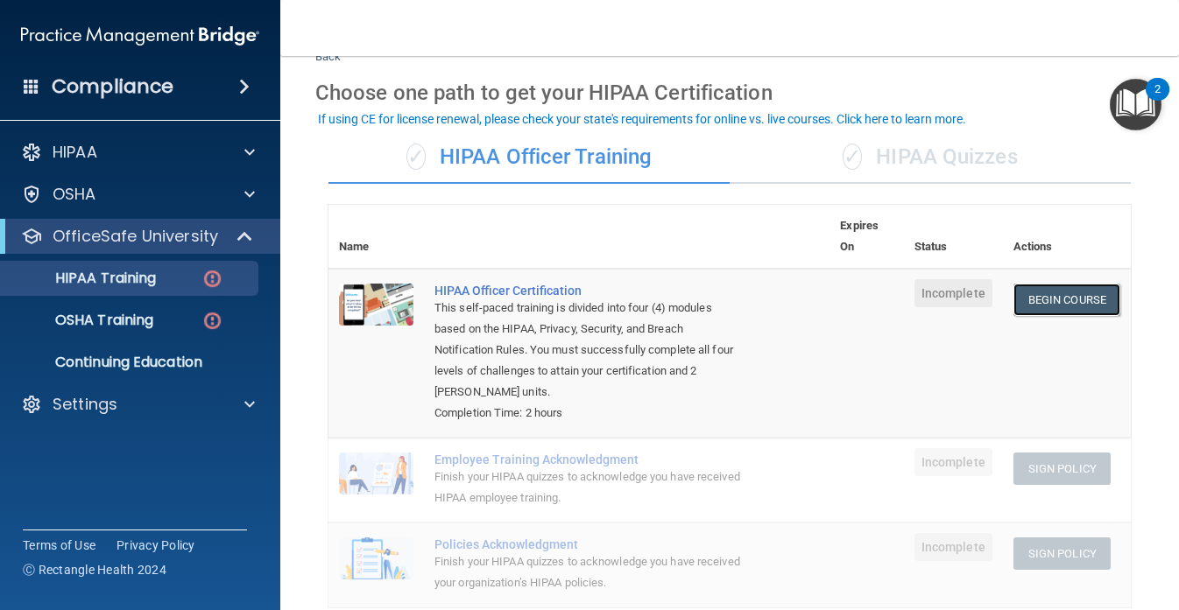
scroll to position [59, 0]
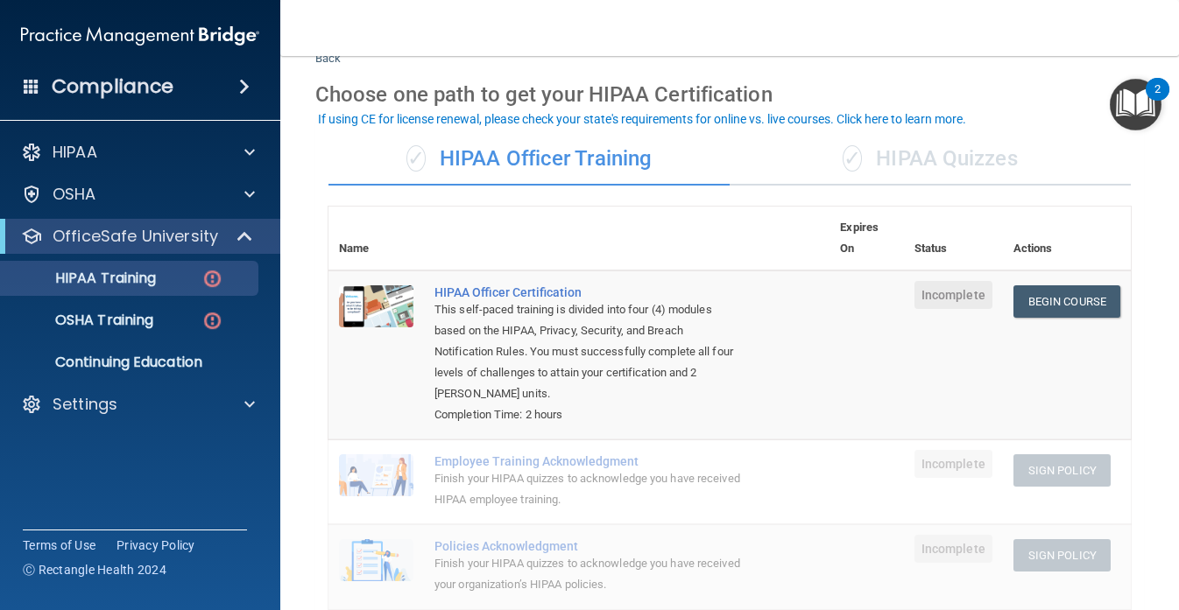
click at [906, 173] on div "✓ HIPAA Quizzes" at bounding box center [930, 159] width 401 height 53
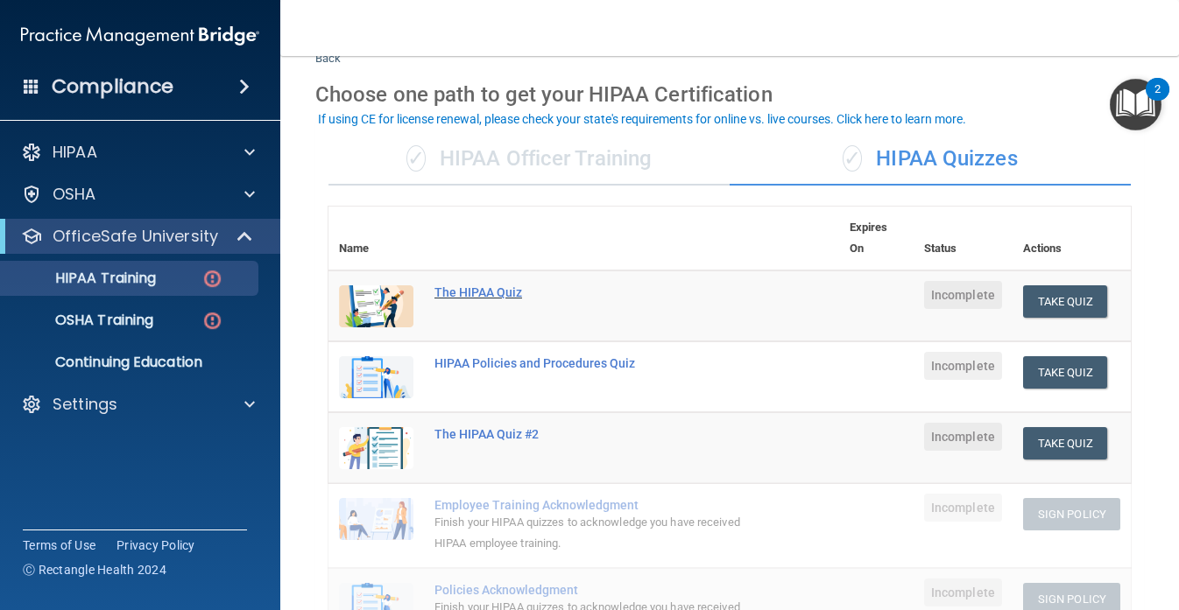
click at [497, 294] on div "The HIPAA Quiz" at bounding box center [592, 293] width 317 height 14
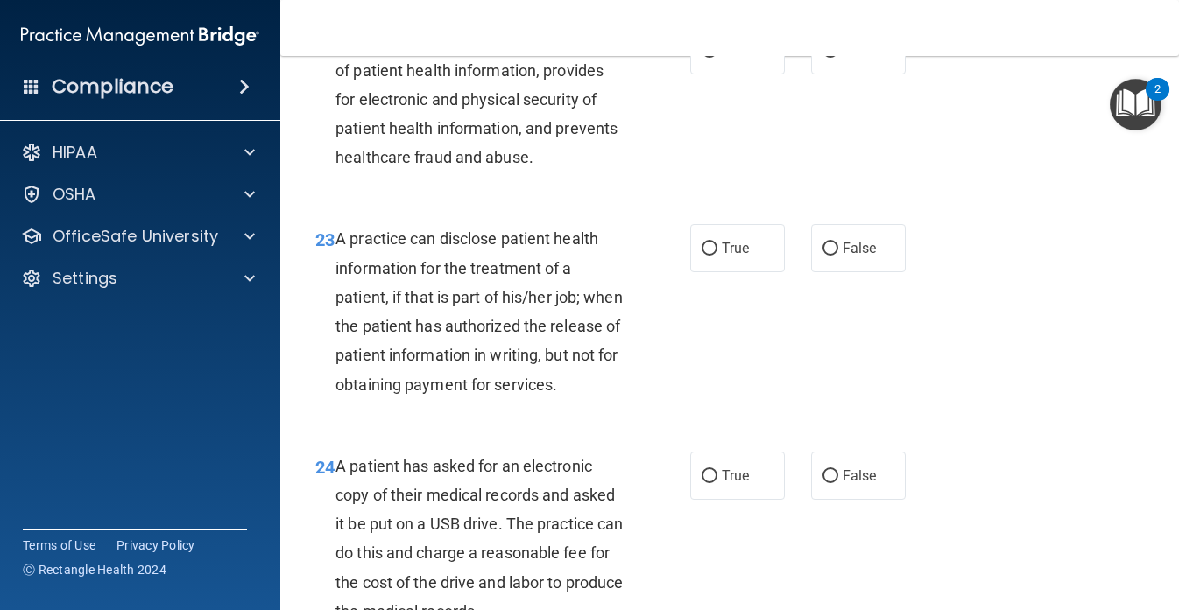
scroll to position [3032, 0]
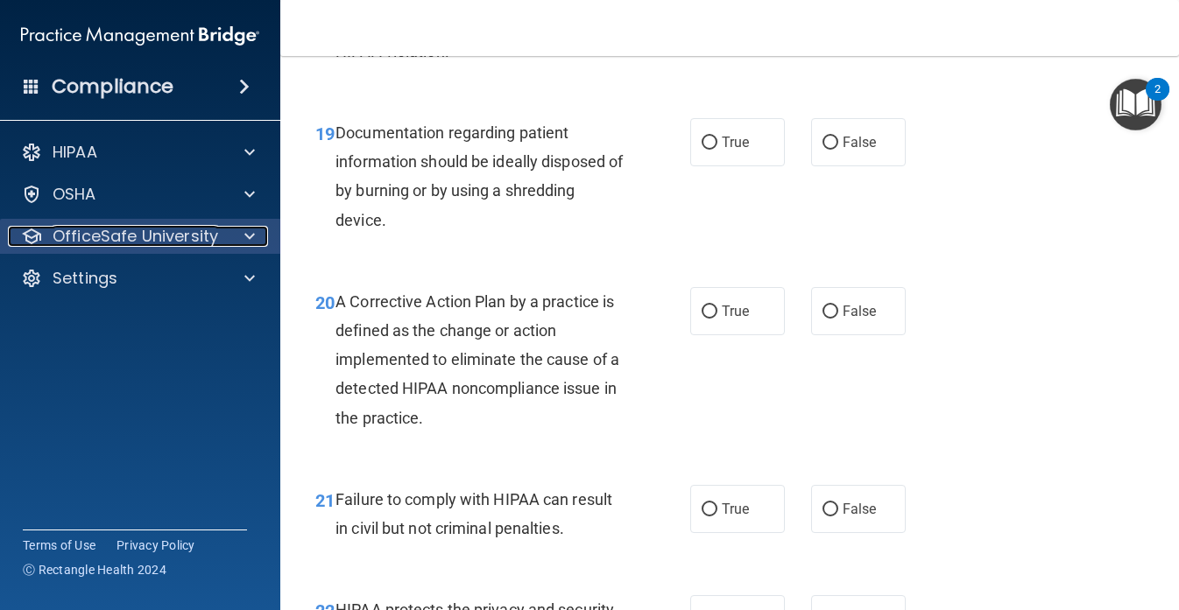
click at [202, 226] on p "OfficeSafe University" at bounding box center [136, 236] width 166 height 21
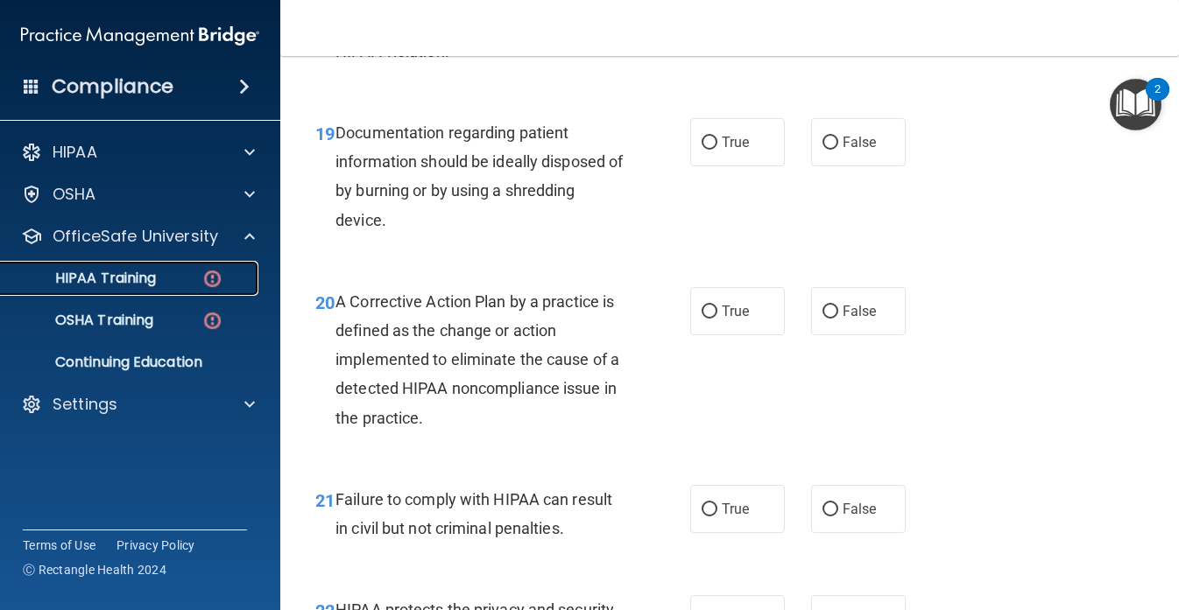
click at [154, 277] on p "HIPAA Training" at bounding box center [83, 279] width 145 height 18
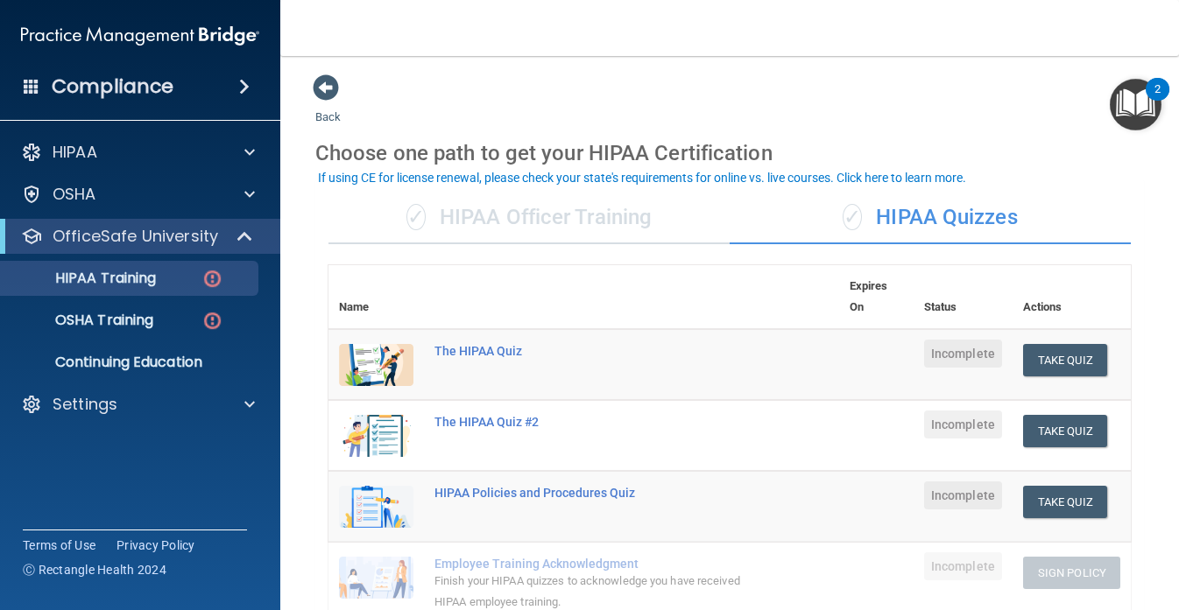
click at [542, 218] on div "✓ HIPAA Officer Training" at bounding box center [528, 218] width 401 height 53
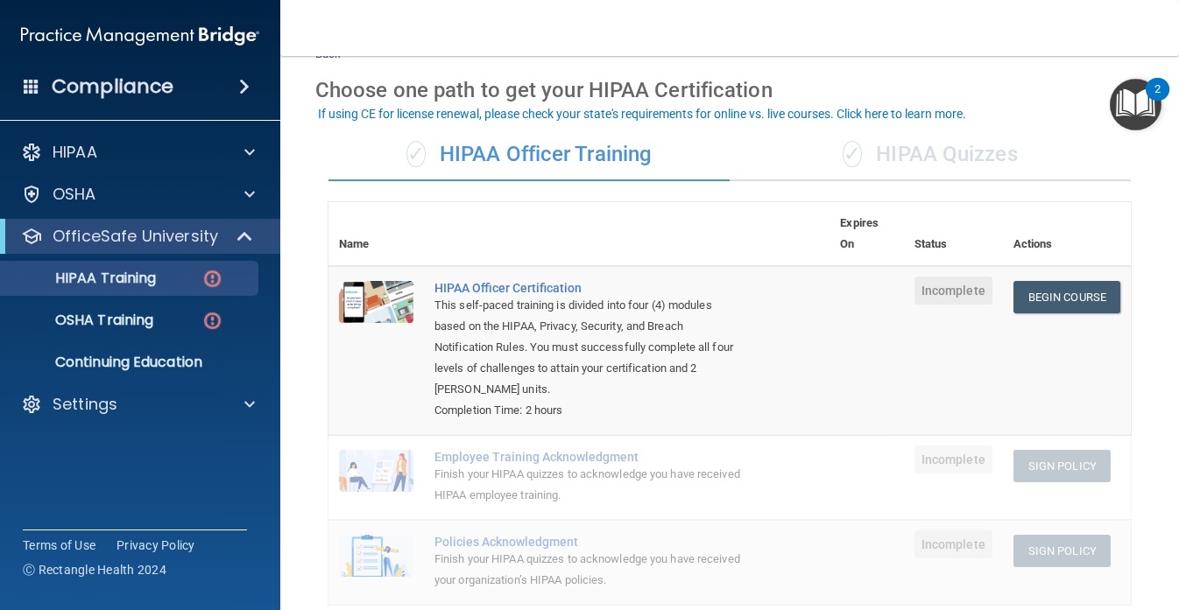
scroll to position [64, 0]
click at [919, 139] on div "✓ HIPAA Quizzes" at bounding box center [930, 154] width 401 height 53
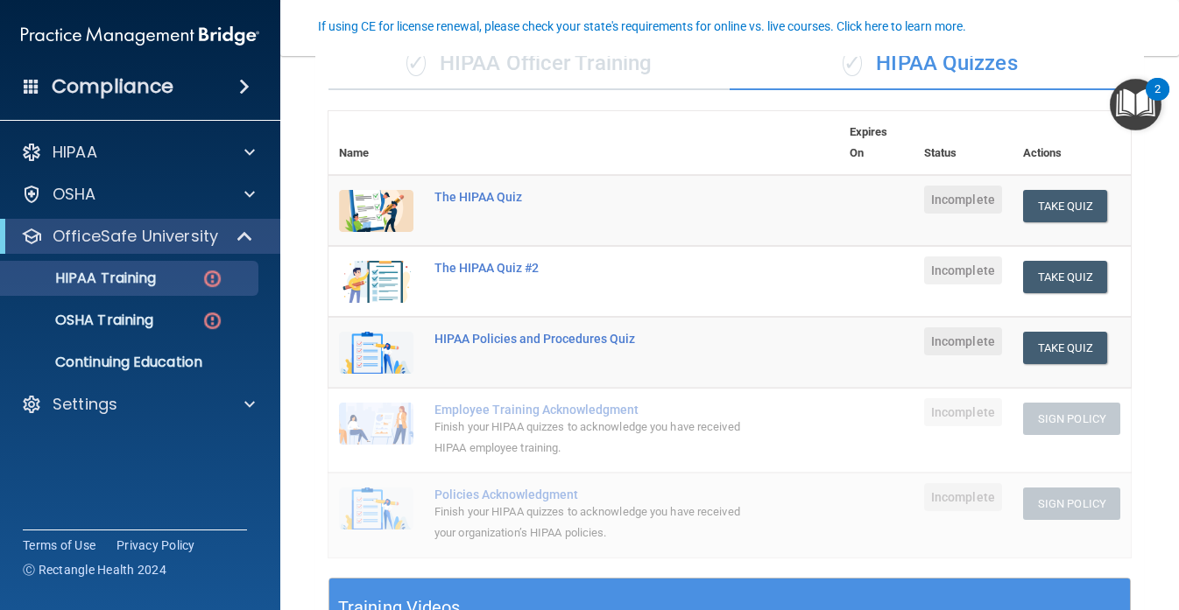
scroll to position [155, 0]
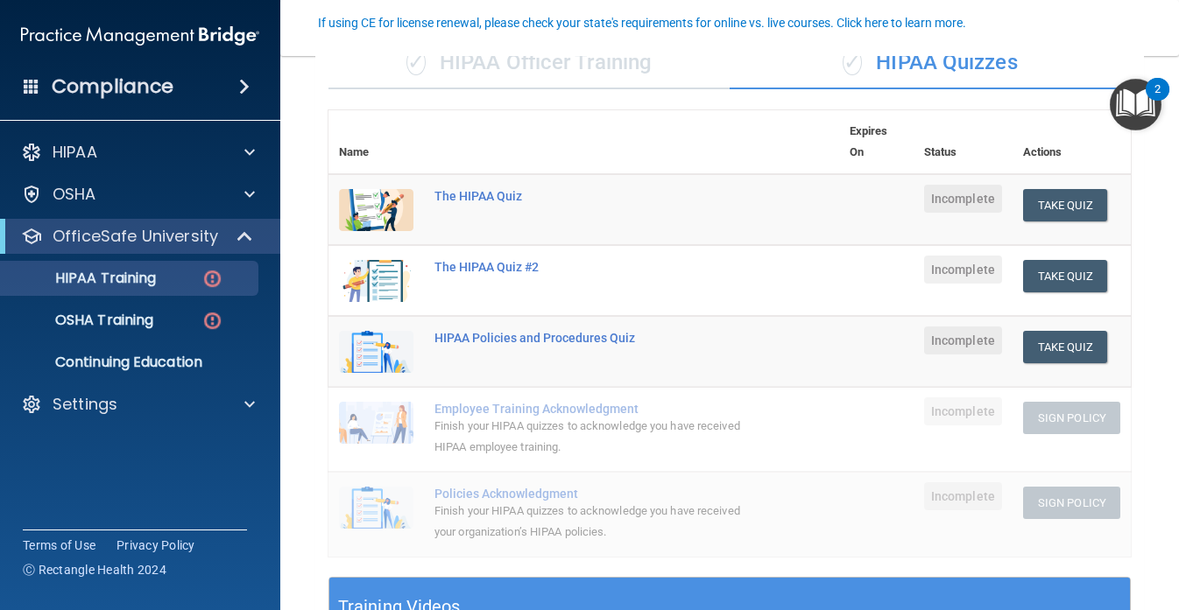
click at [543, 77] on div "✓ HIPAA Officer Training" at bounding box center [528, 63] width 401 height 53
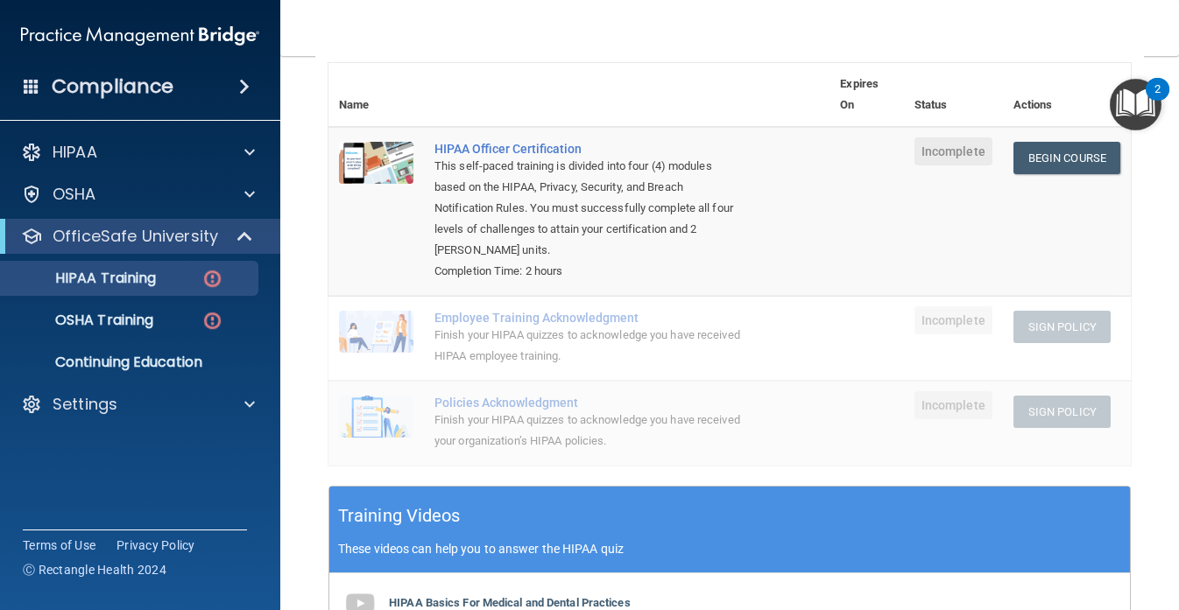
scroll to position [203, 0]
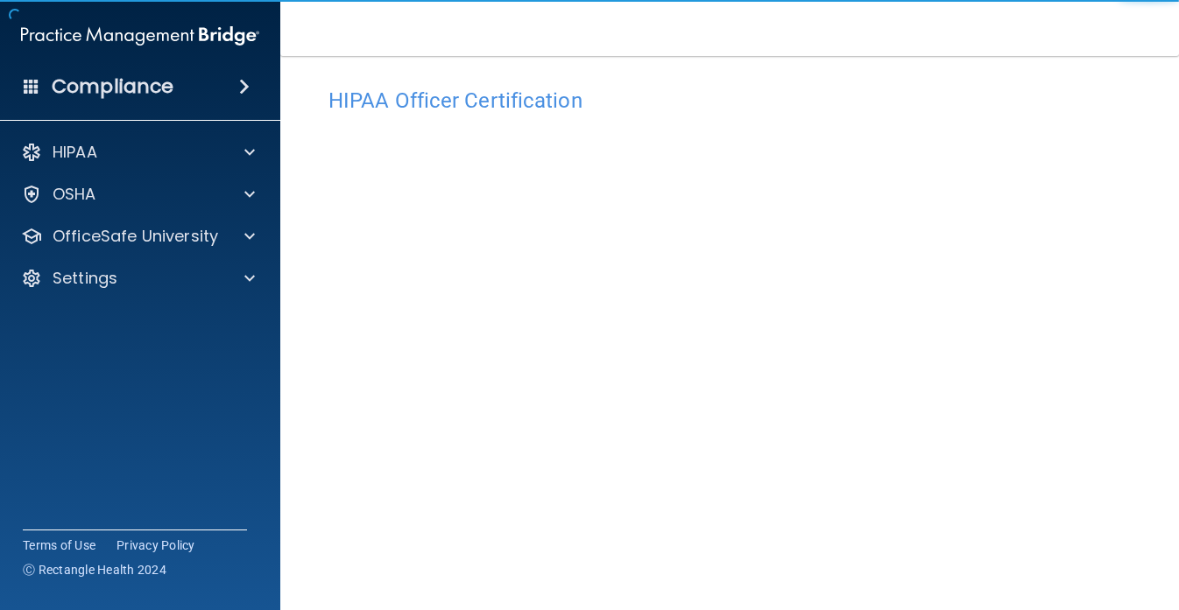
scroll to position [16, 0]
